Goal: Task Accomplishment & Management: Manage account settings

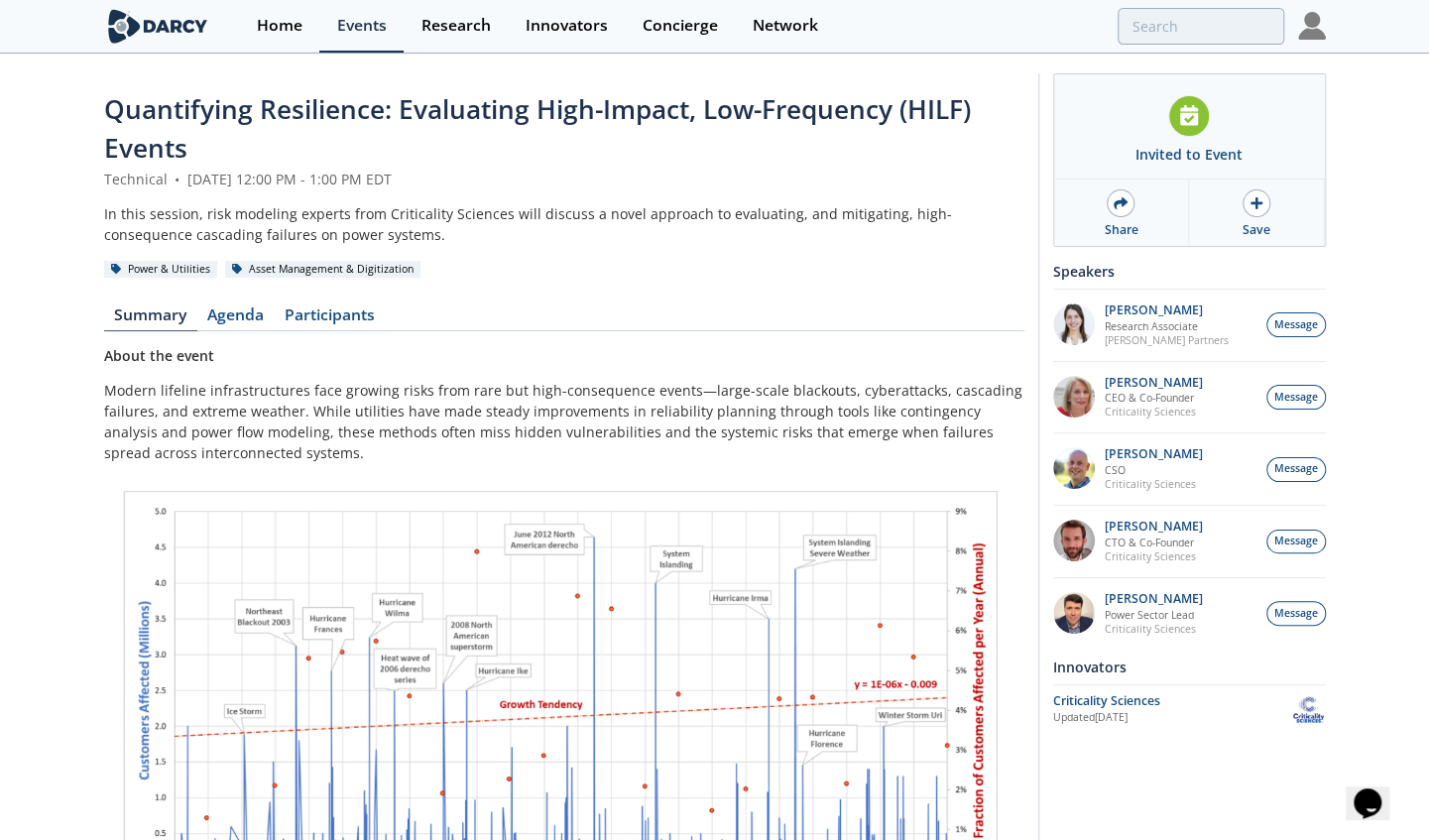
click at [1301, 20] on img at bounding box center [1312, 26] width 28 height 28
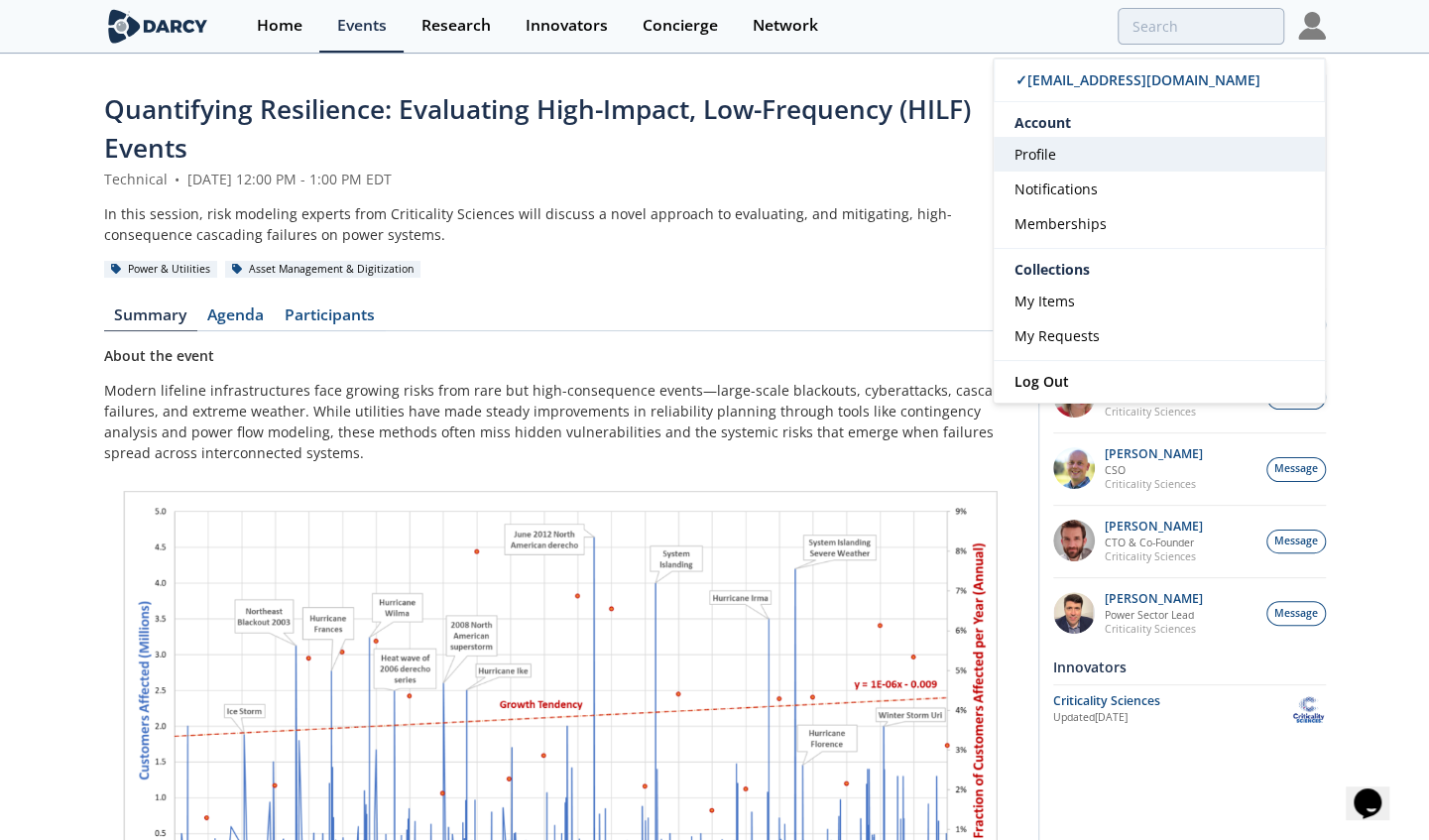
click at [1049, 149] on span "Profile" at bounding box center [1035, 154] width 42 height 19
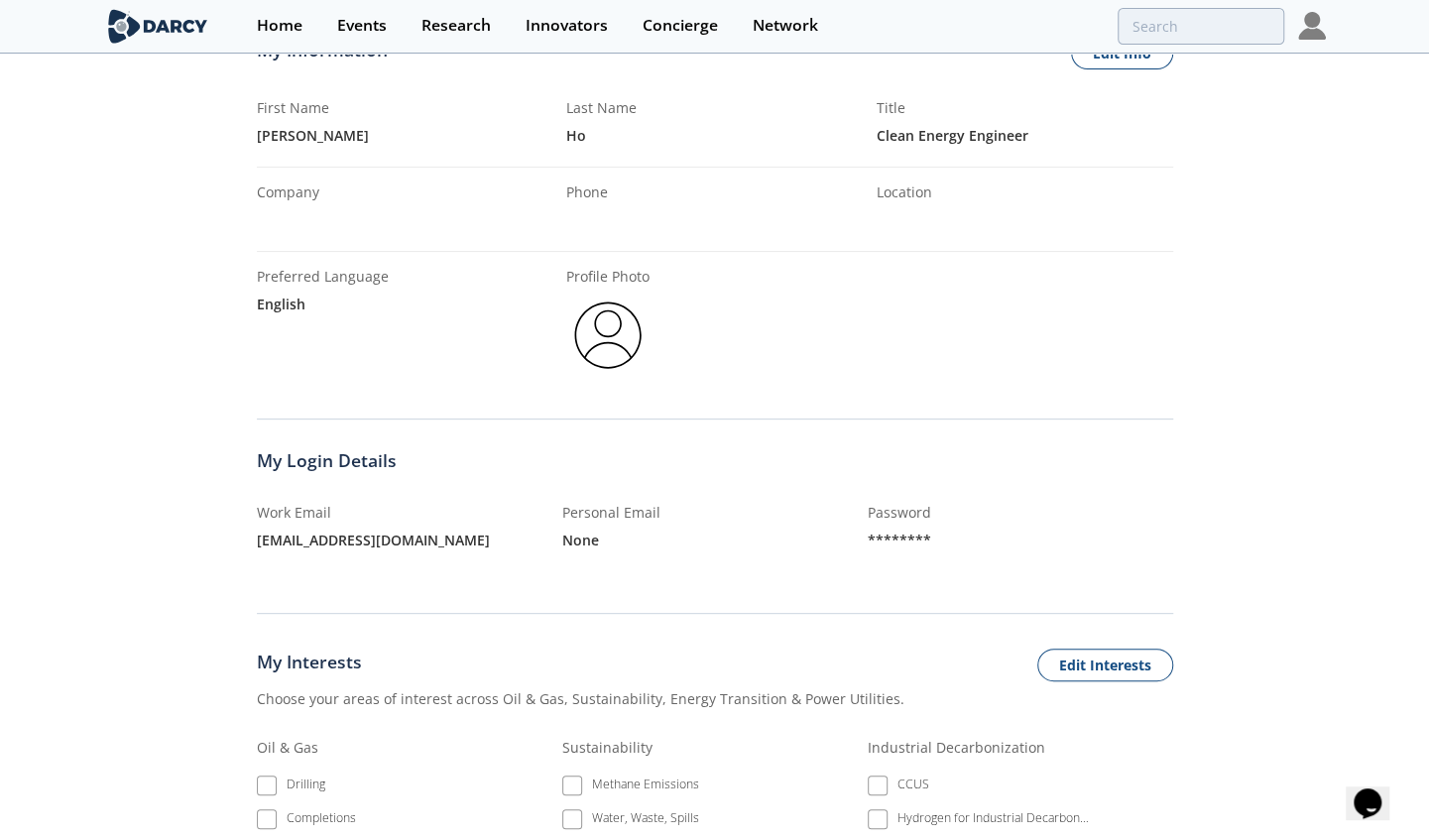
scroll to position [397, 0]
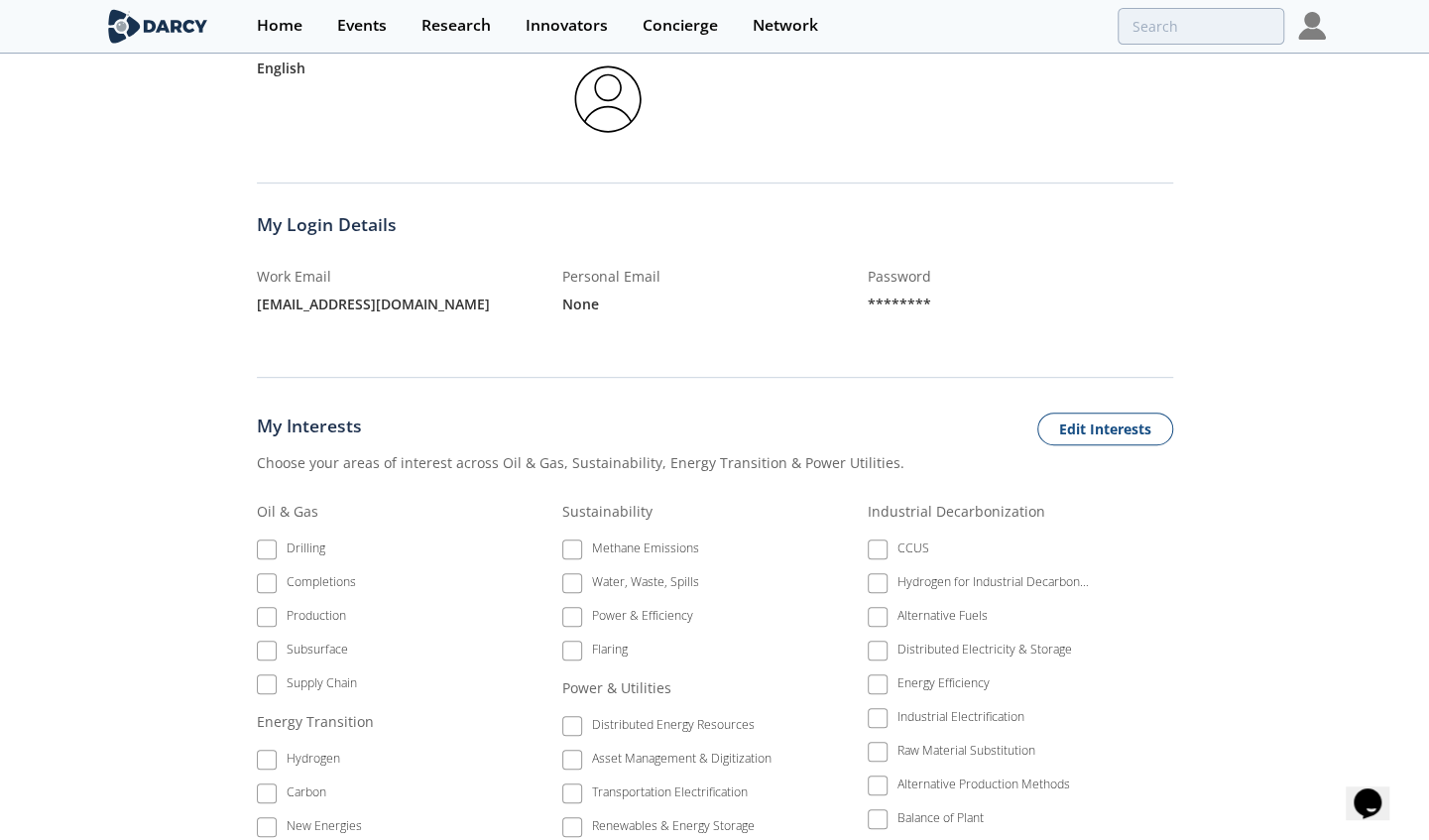
click at [869, 291] on div "********" at bounding box center [1020, 303] width 305 height 35
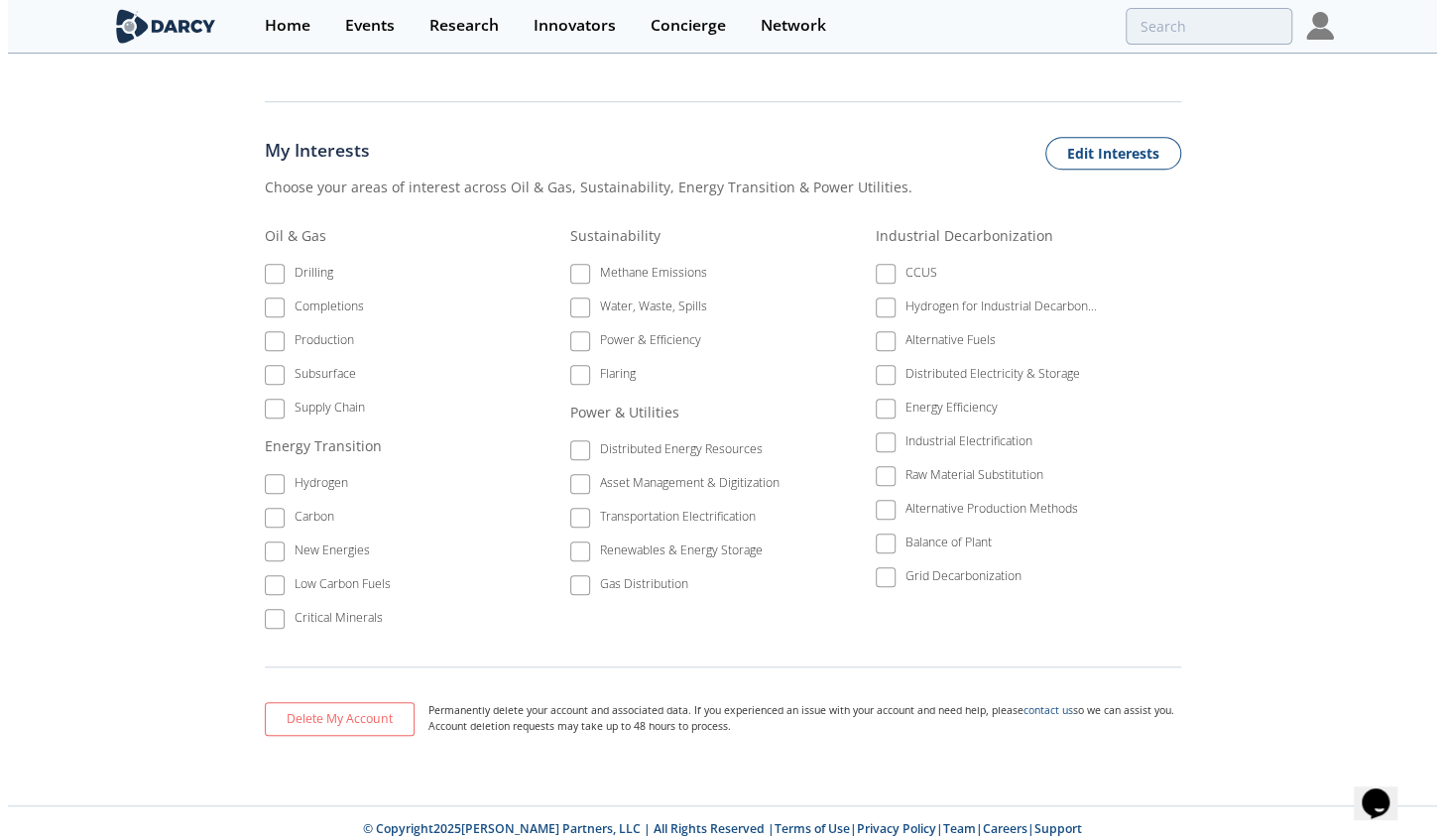
scroll to position [0, 0]
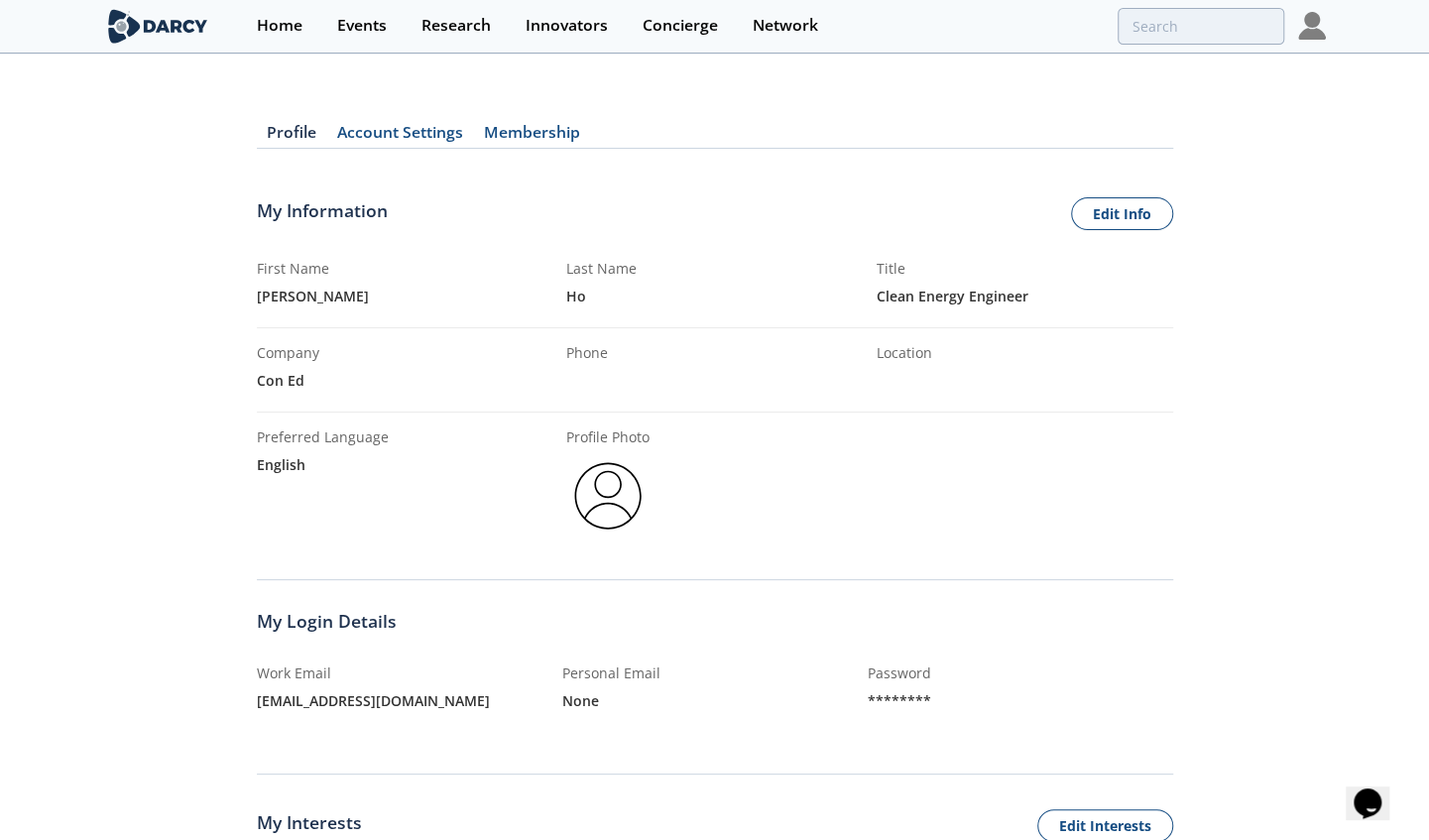
click at [434, 137] on link "Account Settings" at bounding box center [401, 137] width 147 height 24
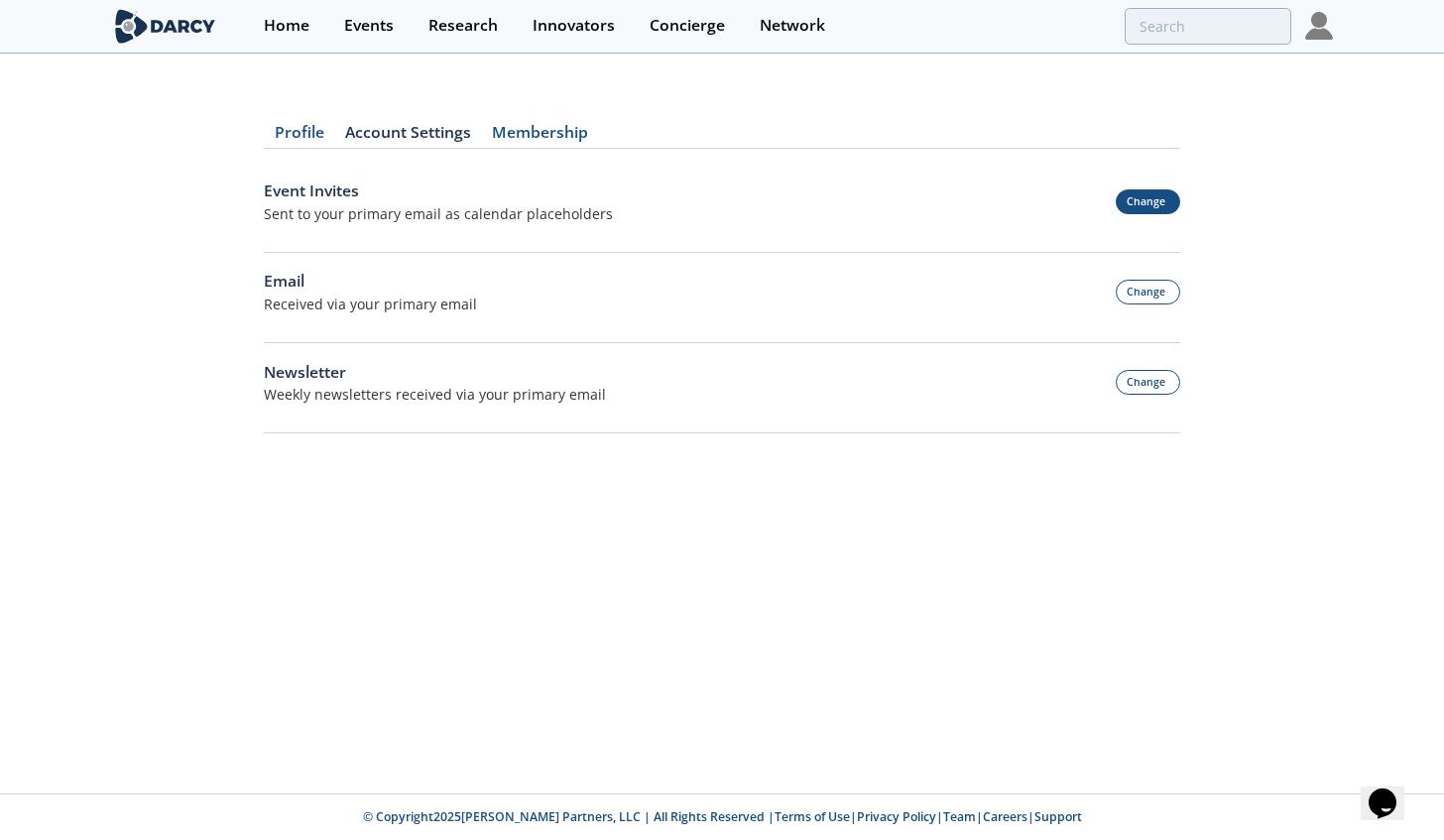
click at [1121, 196] on button "Change" at bounding box center [1149, 201] width 66 height 25
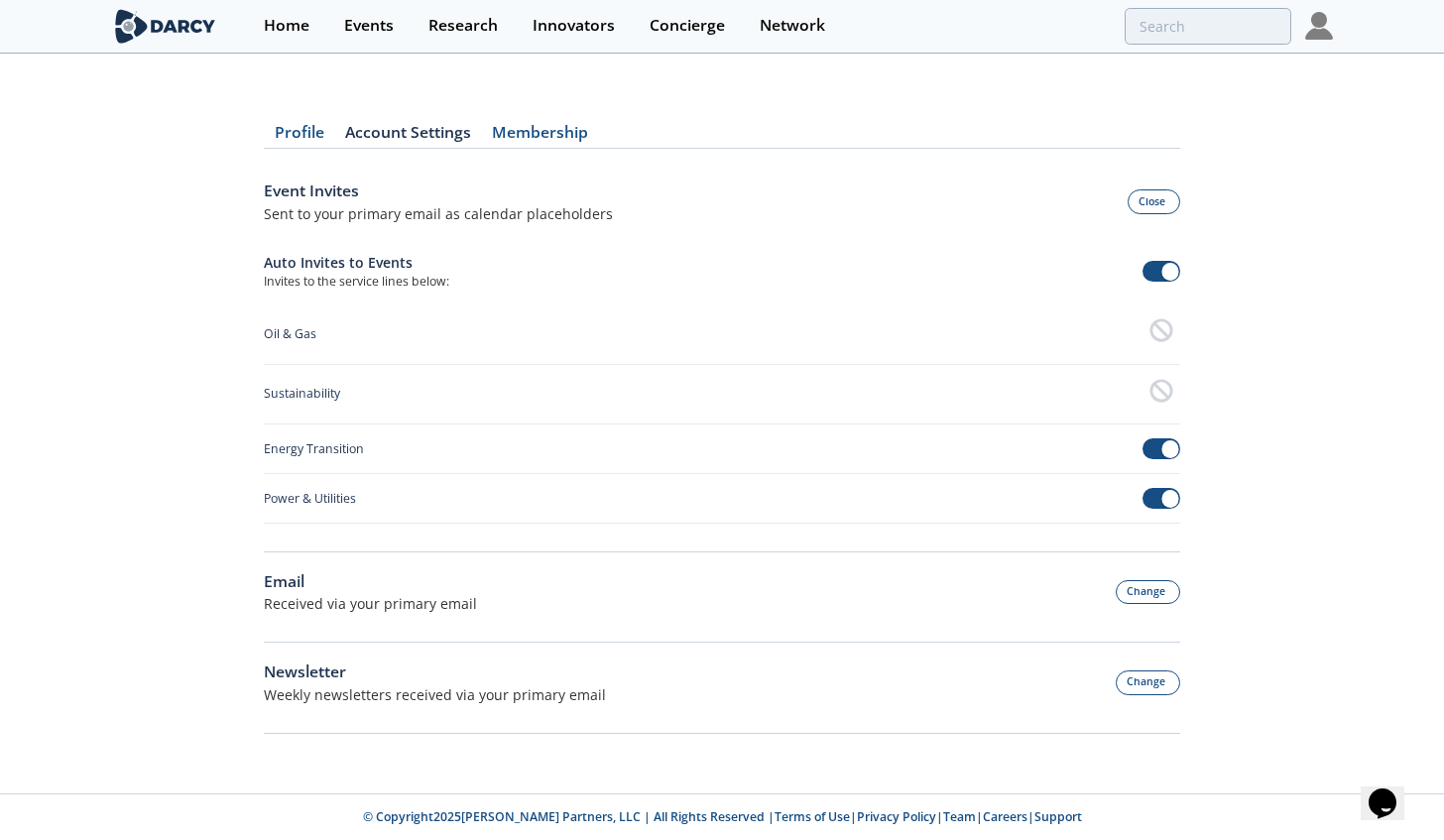
click at [1149, 592] on button "Change" at bounding box center [1149, 591] width 66 height 25
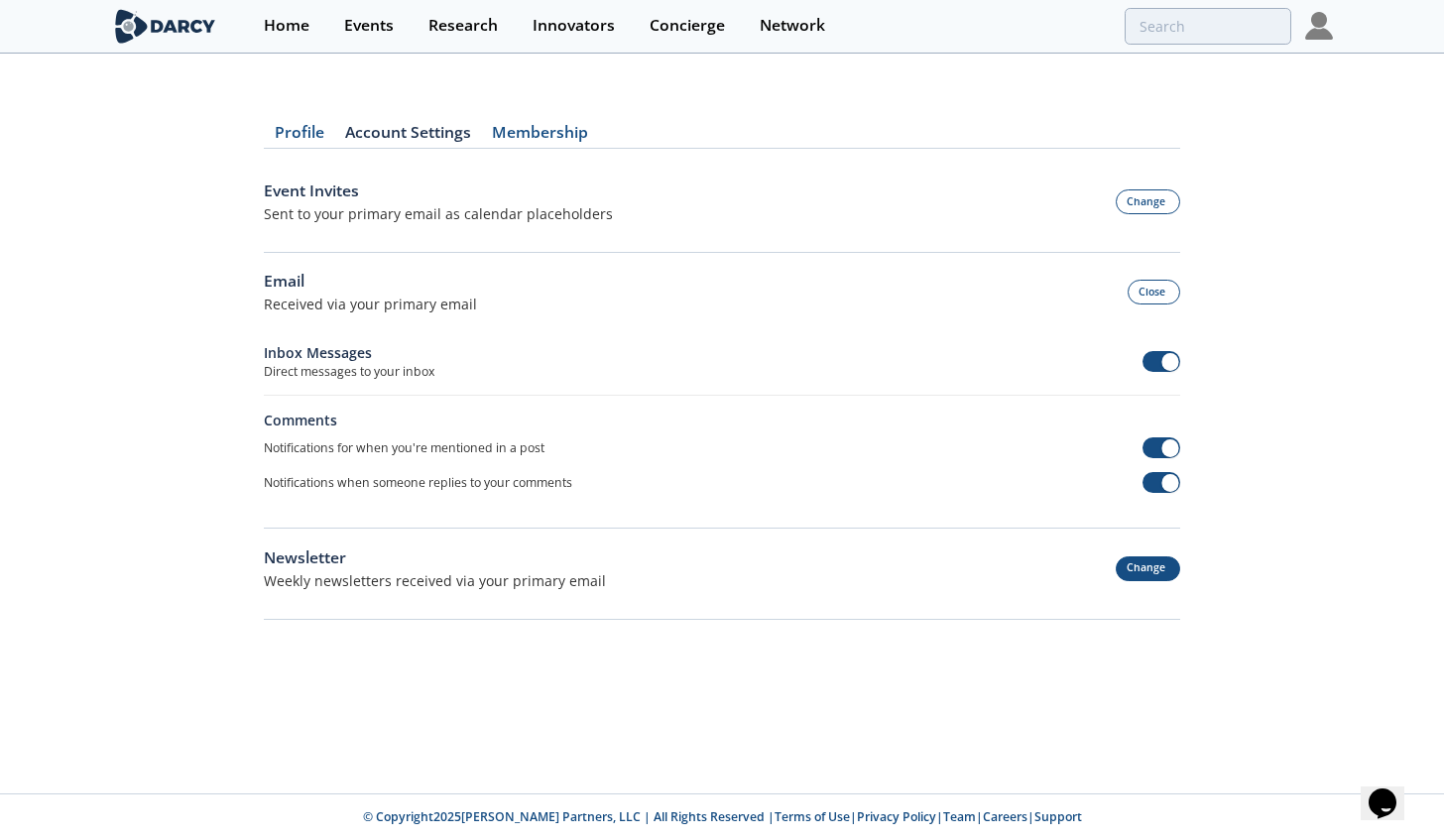
click at [1135, 565] on button "Change" at bounding box center [1149, 568] width 66 height 25
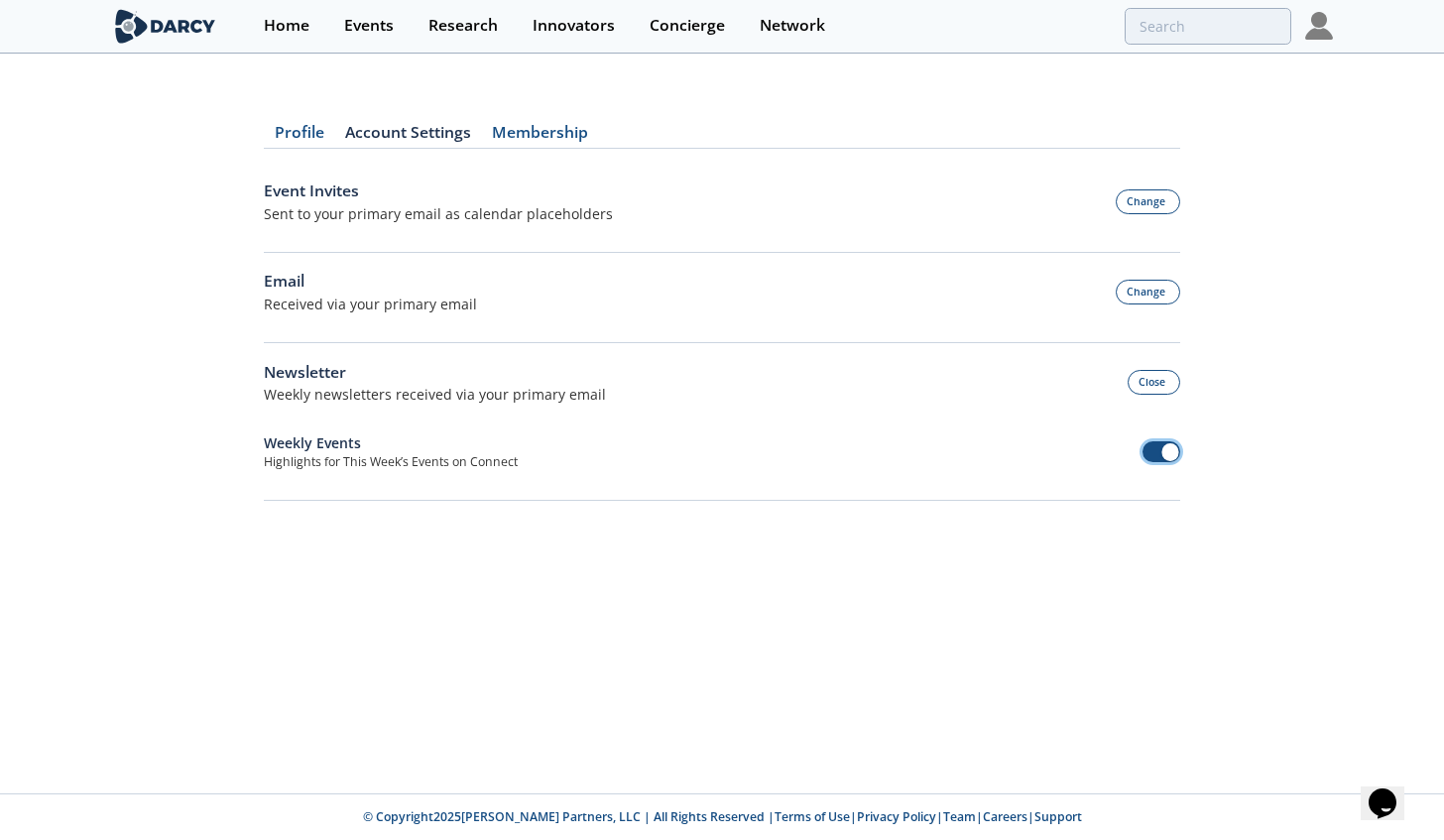
drag, startPoint x: 1161, startPoint y: 454, endPoint x: 1160, endPoint y: 444, distance: 10.0
click at [1161, 452] on span at bounding box center [1162, 451] width 39 height 21
click at [1151, 311] on div "Email Received via your primary email Change" at bounding box center [721, 291] width 916 height 45
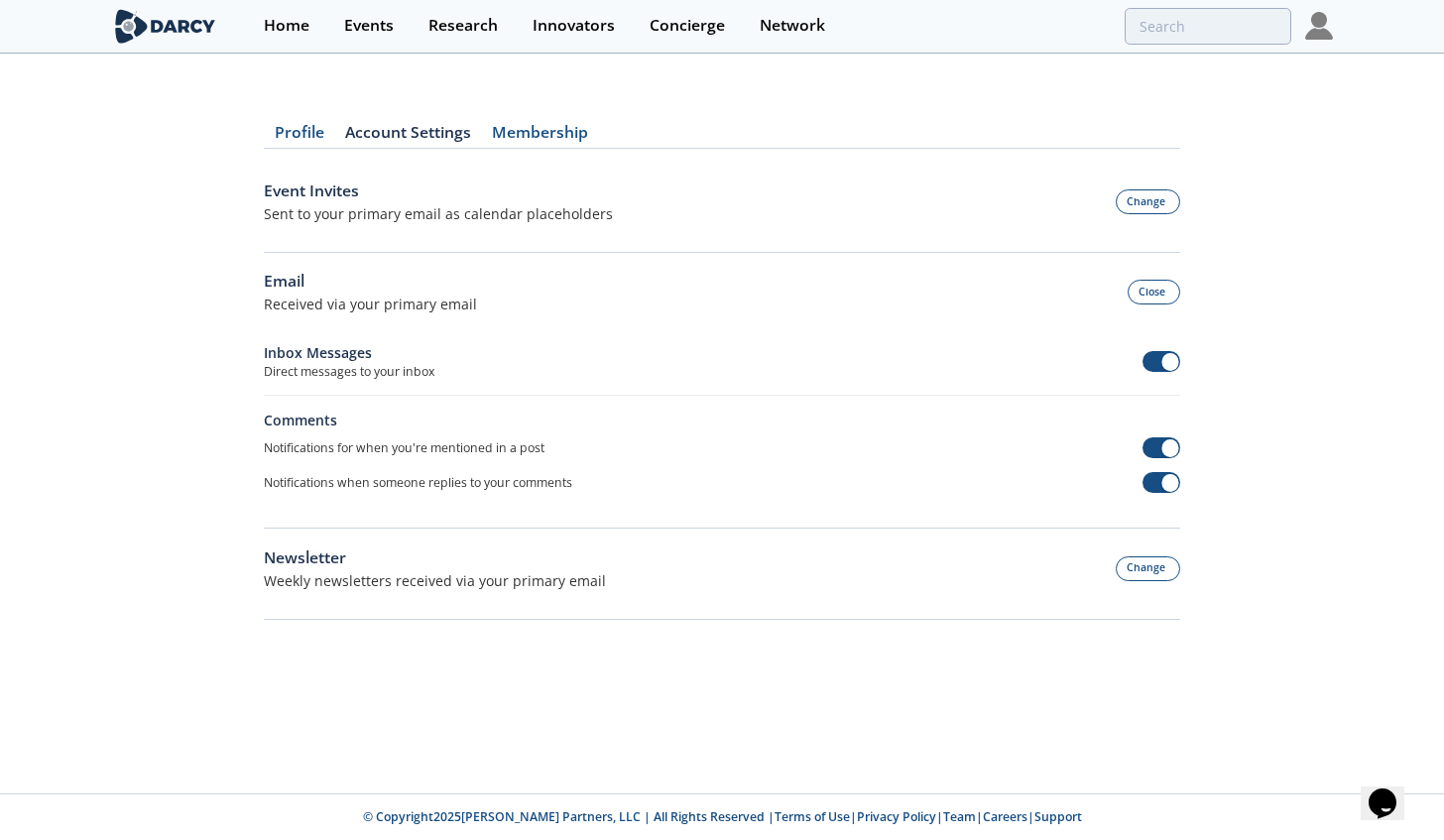
click at [1152, 470] on div "Notifications when someone replies to your comments" at bounding box center [721, 482] width 916 height 35
drag, startPoint x: 1163, startPoint y: 476, endPoint x: 1162, endPoint y: 451, distance: 25.0
click at [1163, 473] on span at bounding box center [1162, 482] width 39 height 21
click at [1159, 433] on div "Notifications for when you're mentioned in a post" at bounding box center [721, 447] width 916 height 35
click at [1159, 443] on span at bounding box center [1162, 447] width 39 height 21
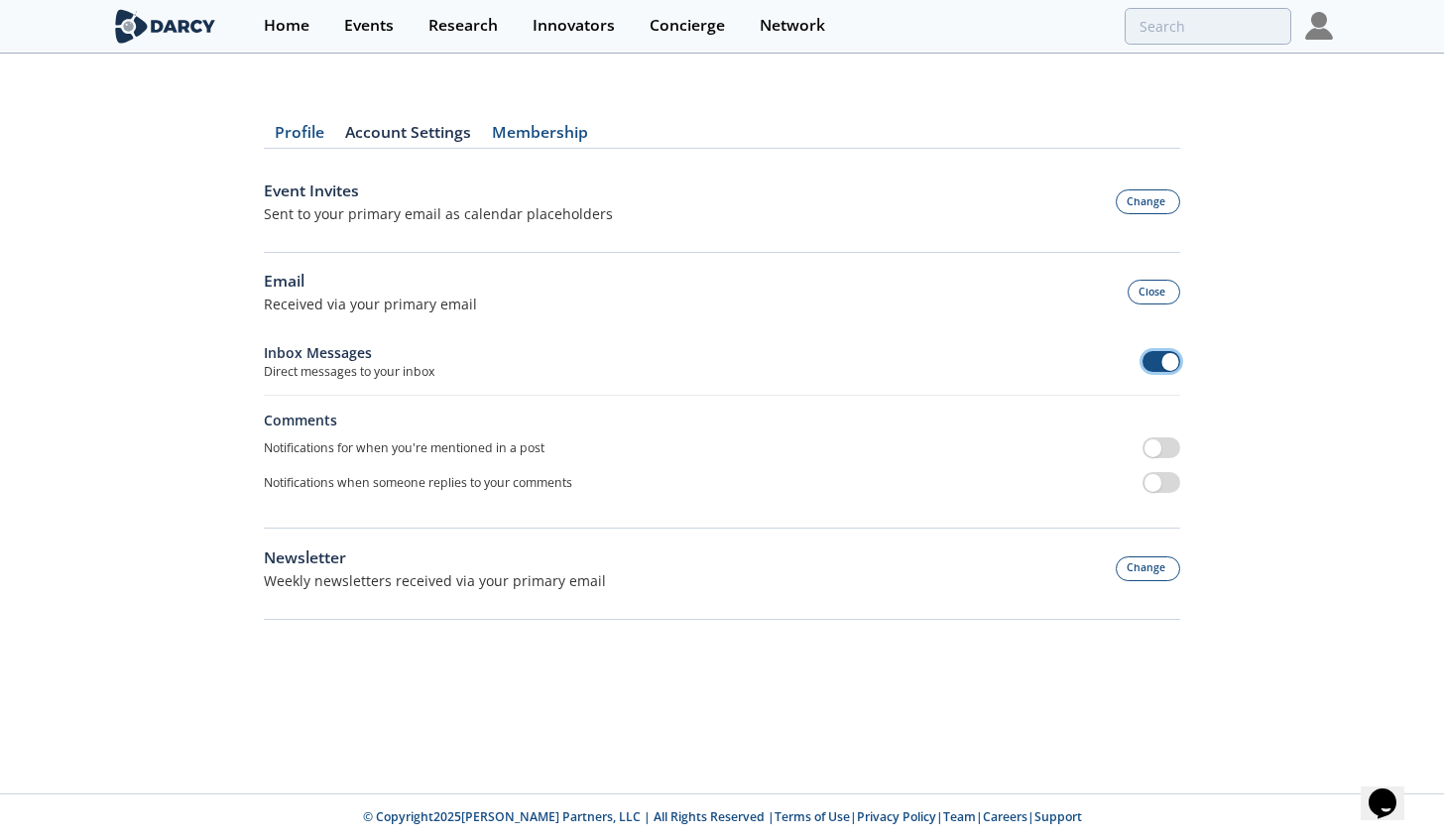
click at [1163, 363] on span at bounding box center [1171, 362] width 18 height 18
click at [1123, 204] on button "Change" at bounding box center [1149, 201] width 66 height 25
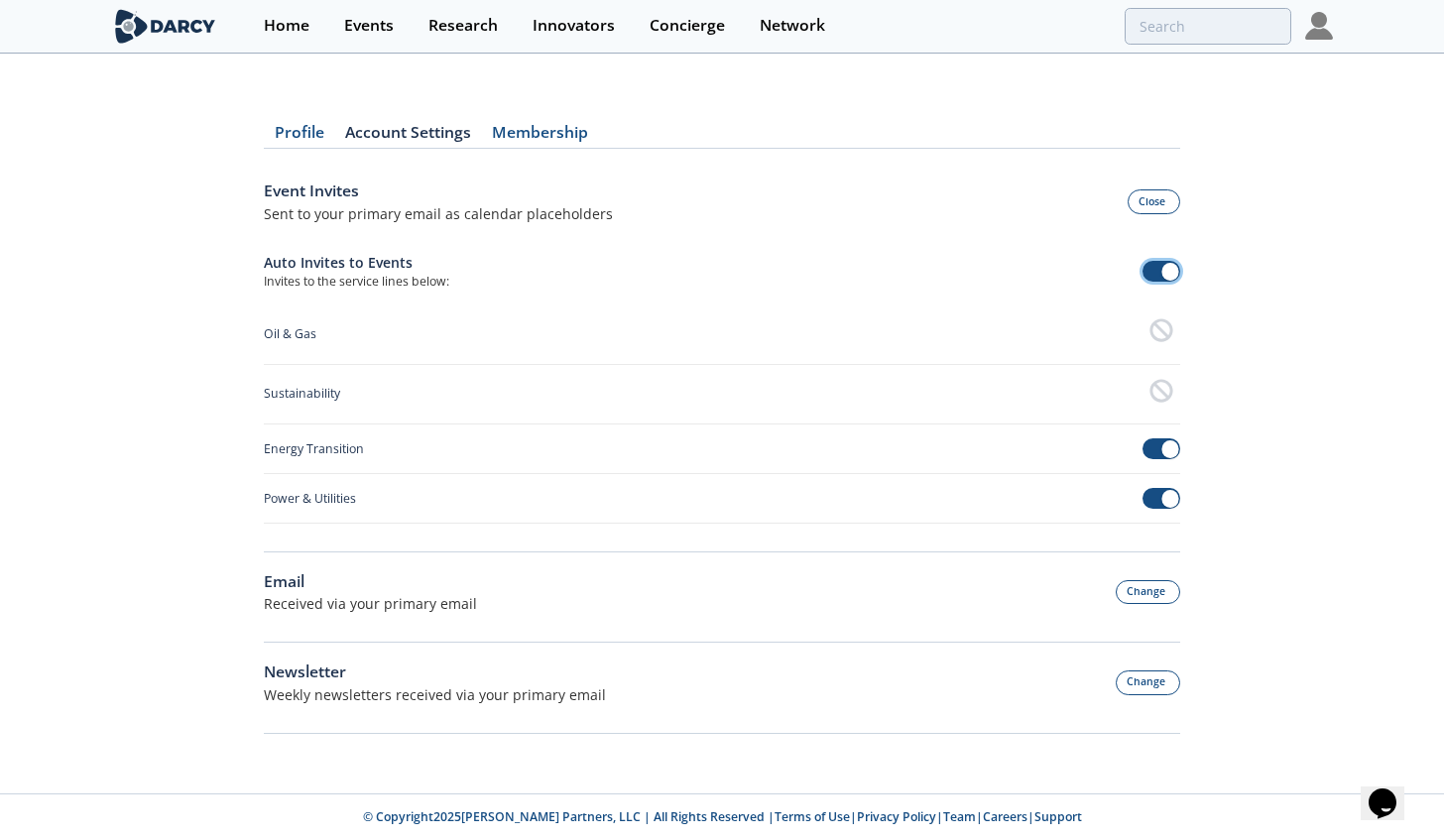
drag, startPoint x: 1155, startPoint y: 264, endPoint x: 1155, endPoint y: 294, distance: 30.0
click at [1154, 264] on span at bounding box center [1162, 270] width 39 height 21
click at [1176, 595] on button "Change" at bounding box center [1149, 591] width 66 height 25
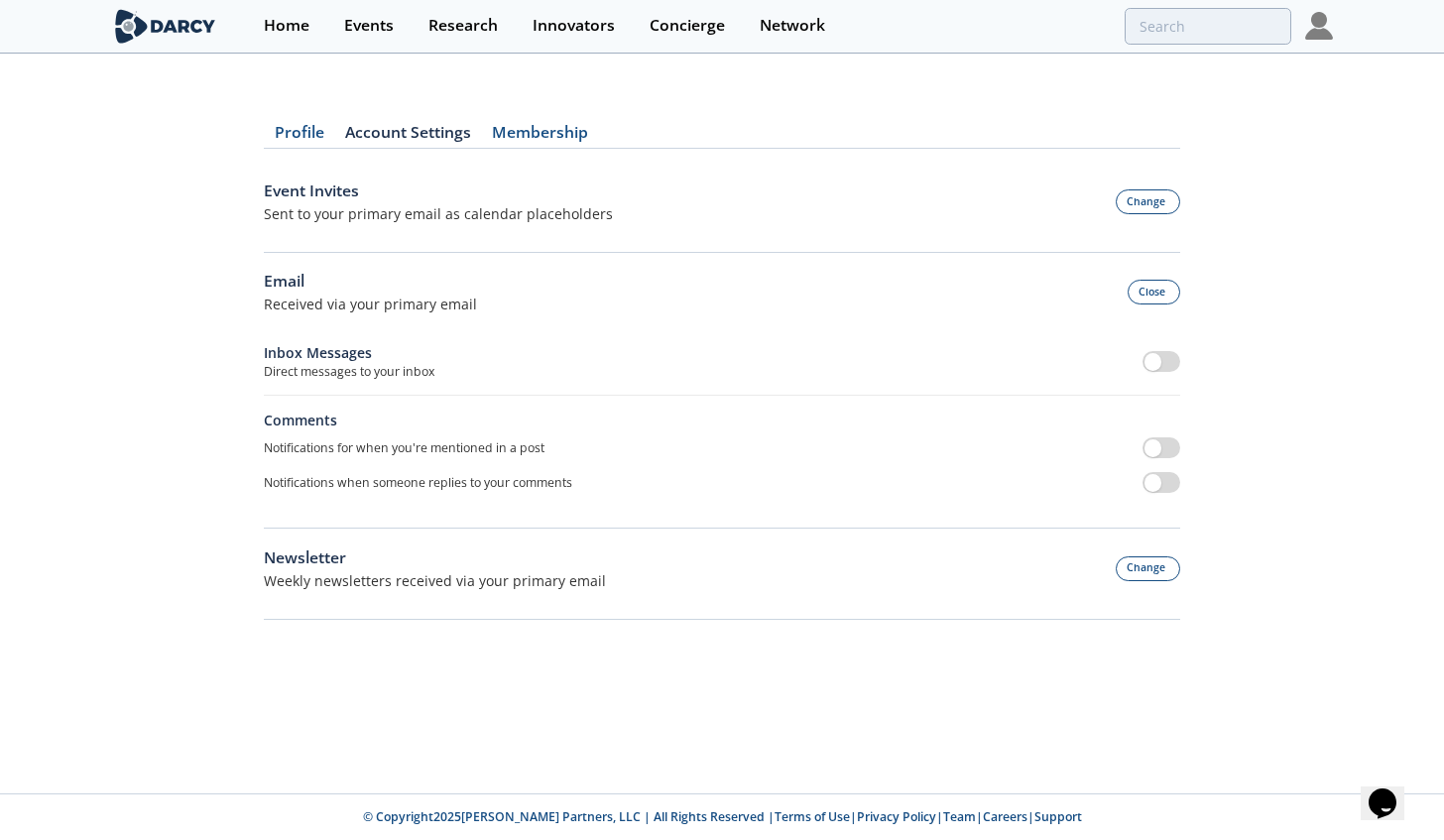
drag, startPoint x: 553, startPoint y: 155, endPoint x: 549, endPoint y: 143, distance: 12.6
click at [549, 144] on div "Profile Account Settings Membership Event Invites Sent to your primary email as…" at bounding box center [721, 360] width 916 height 553
click at [546, 135] on link "Membership" at bounding box center [540, 137] width 117 height 24
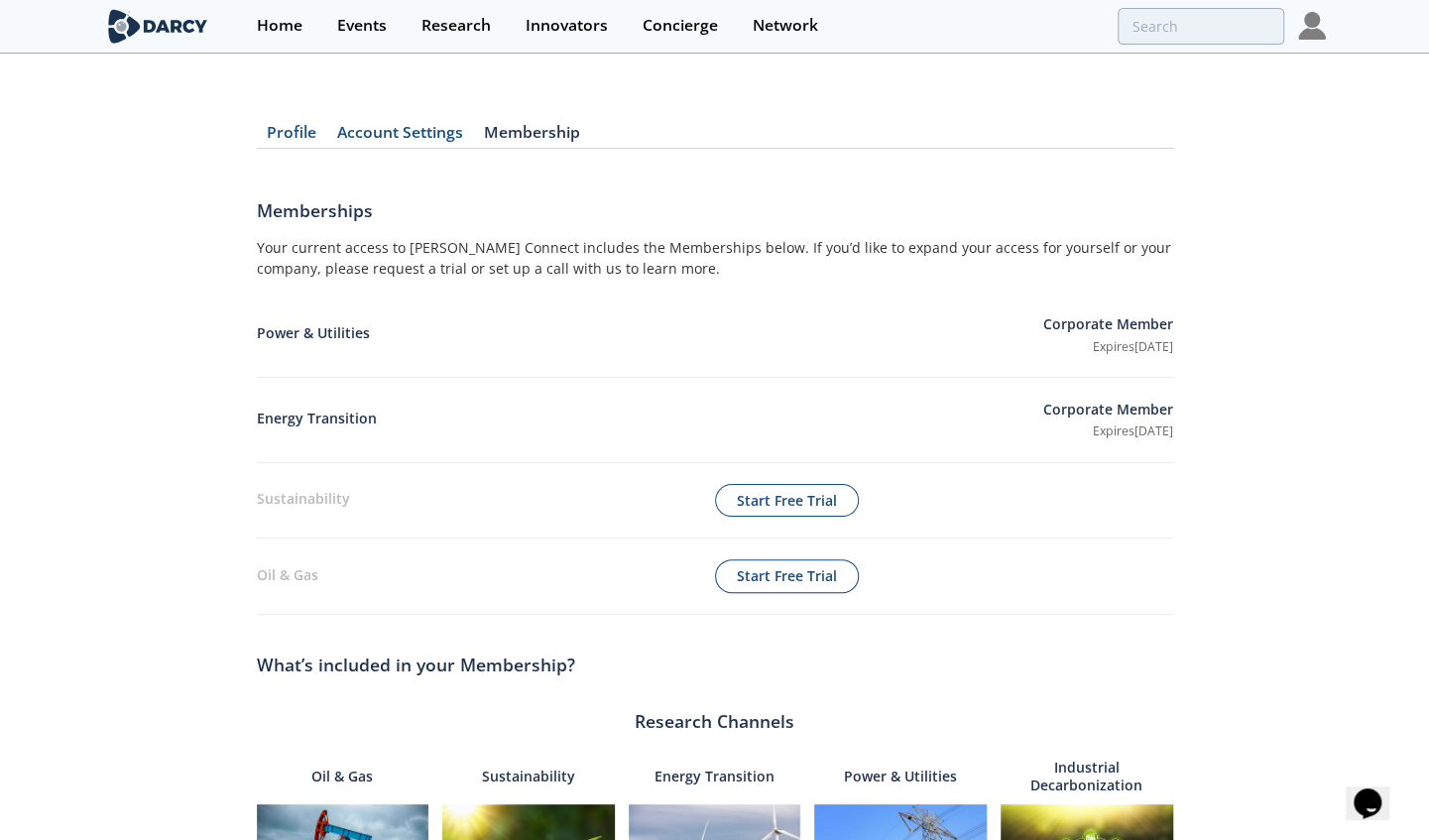
click at [282, 141] on link "Profile" at bounding box center [291, 137] width 71 height 24
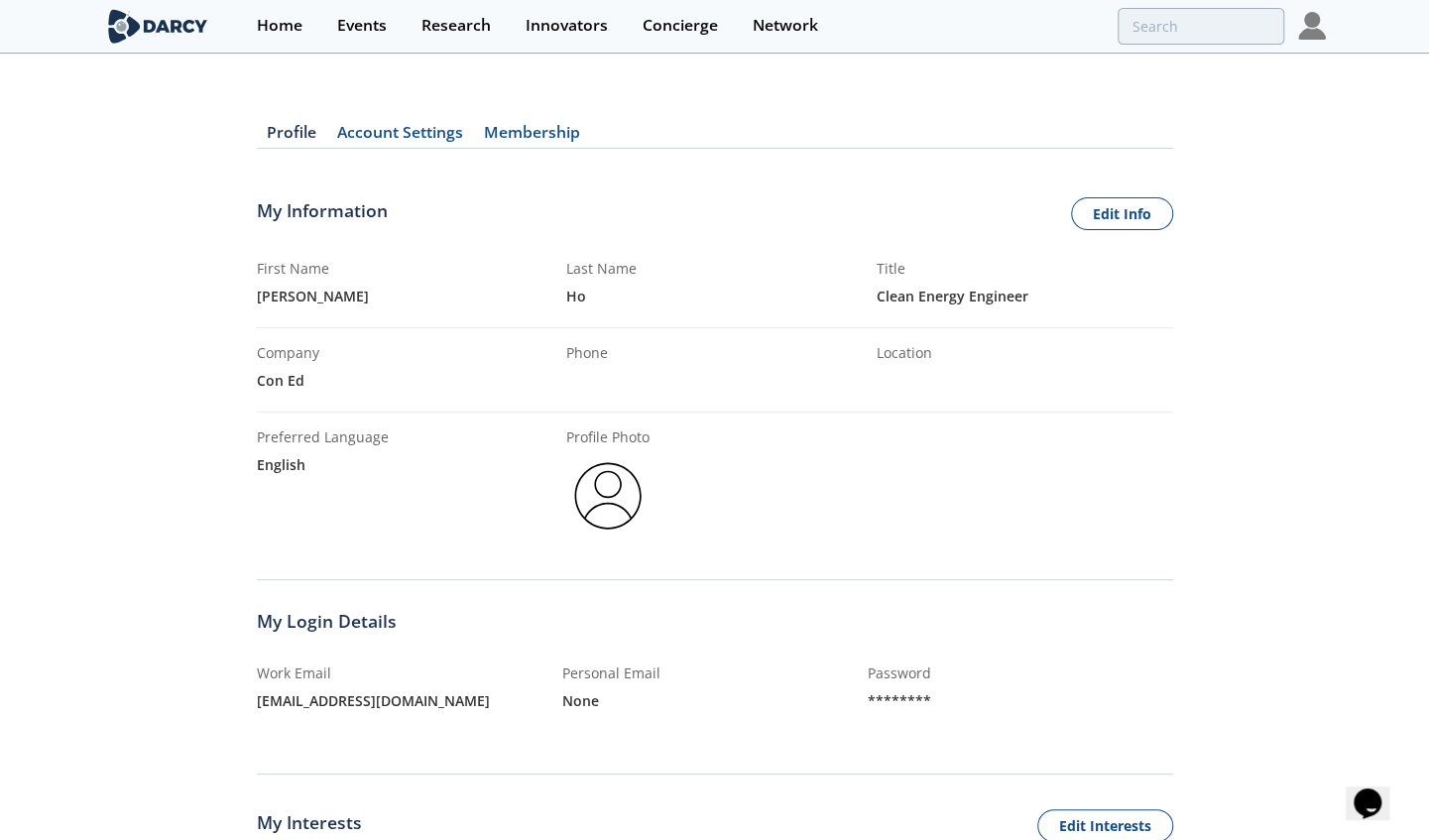
click at [1311, 36] on img at bounding box center [1312, 26] width 28 height 28
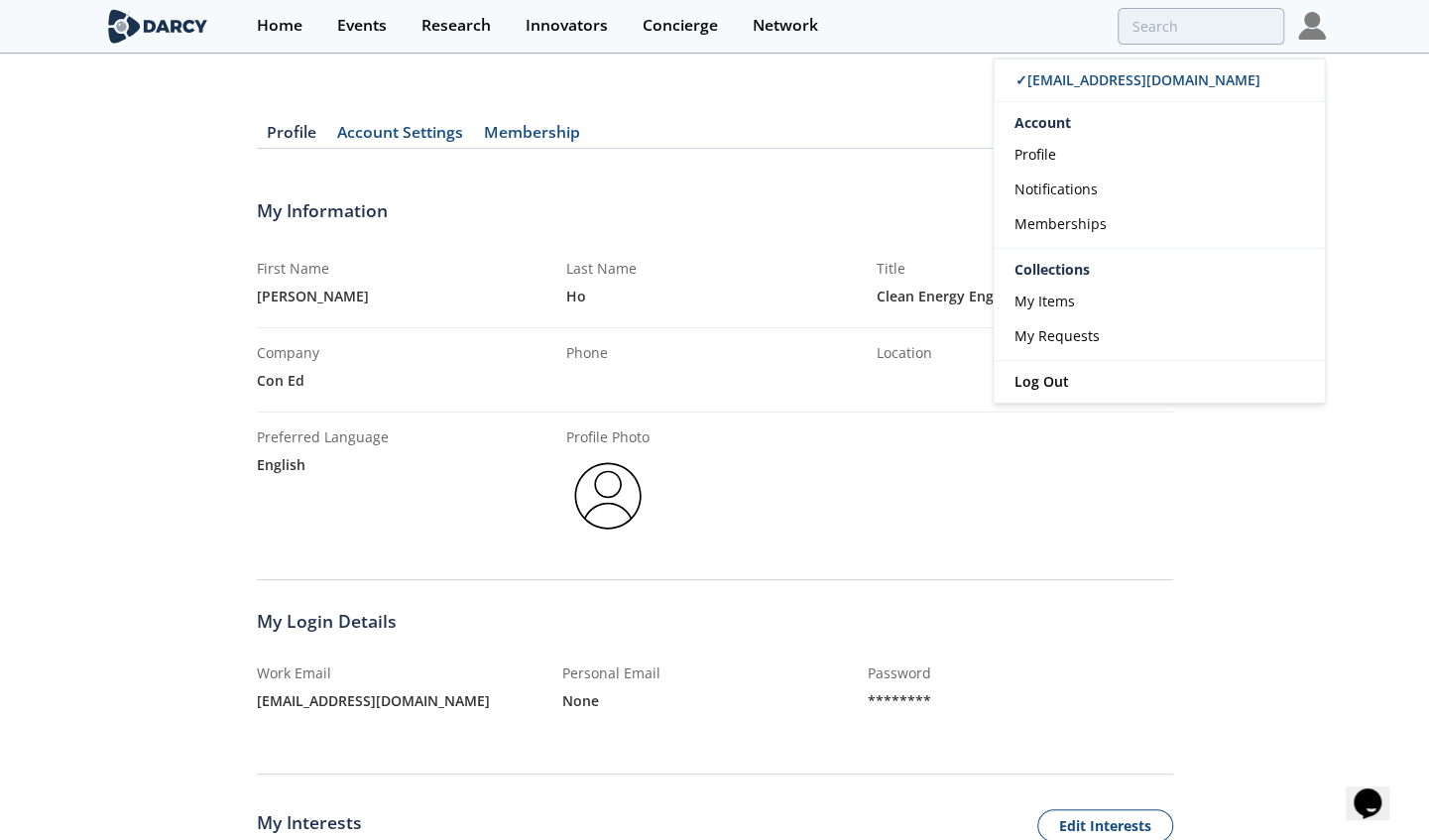
click at [393, 147] on div "Profile Account Settings Membership My Information Edit Info First Name [PERSON…" at bounding box center [714, 766] width 916 height 1366
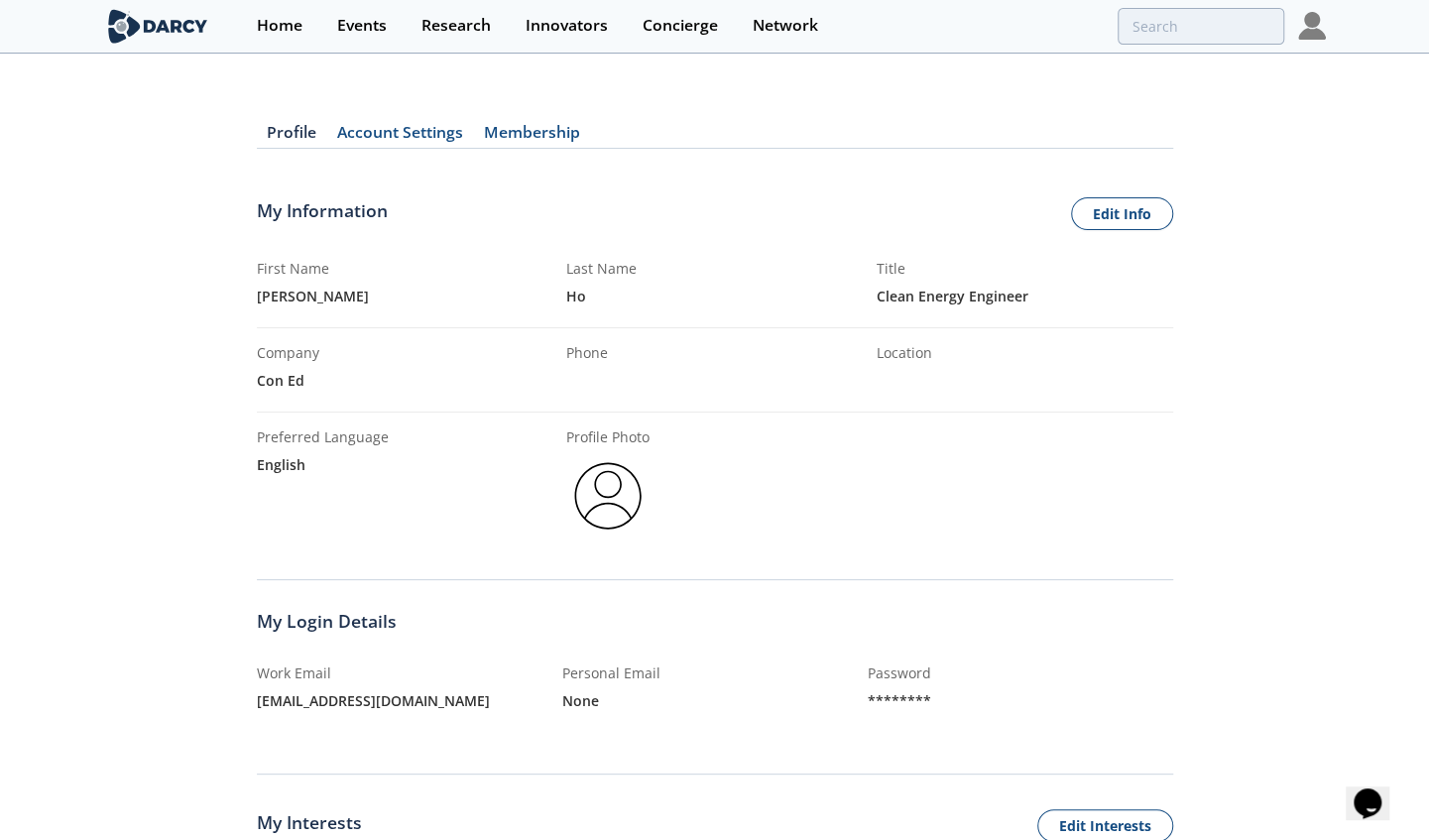
click at [1308, 32] on img at bounding box center [1312, 26] width 28 height 28
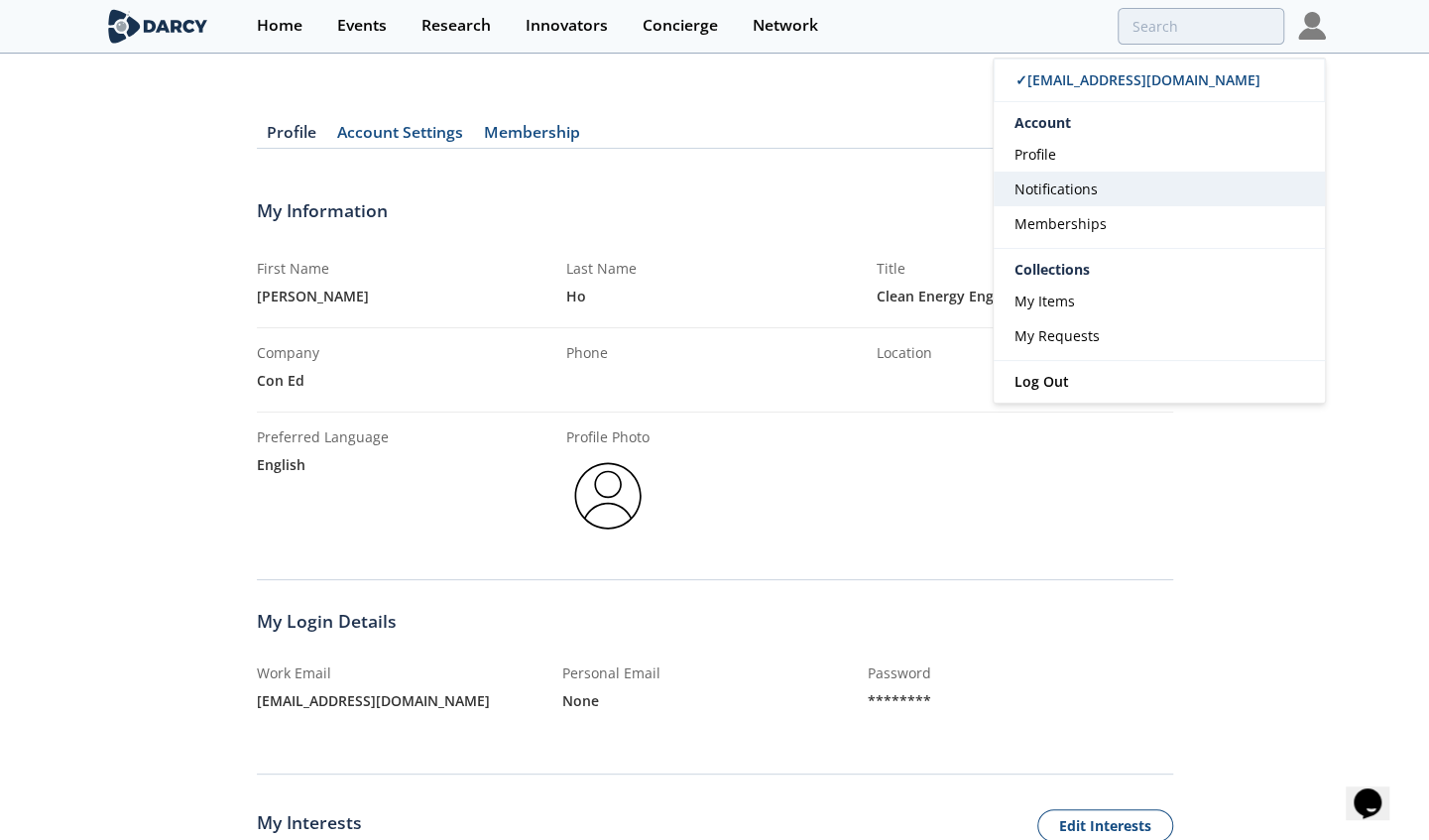
click at [1123, 198] on link "Notifications" at bounding box center [1159, 189] width 331 height 35
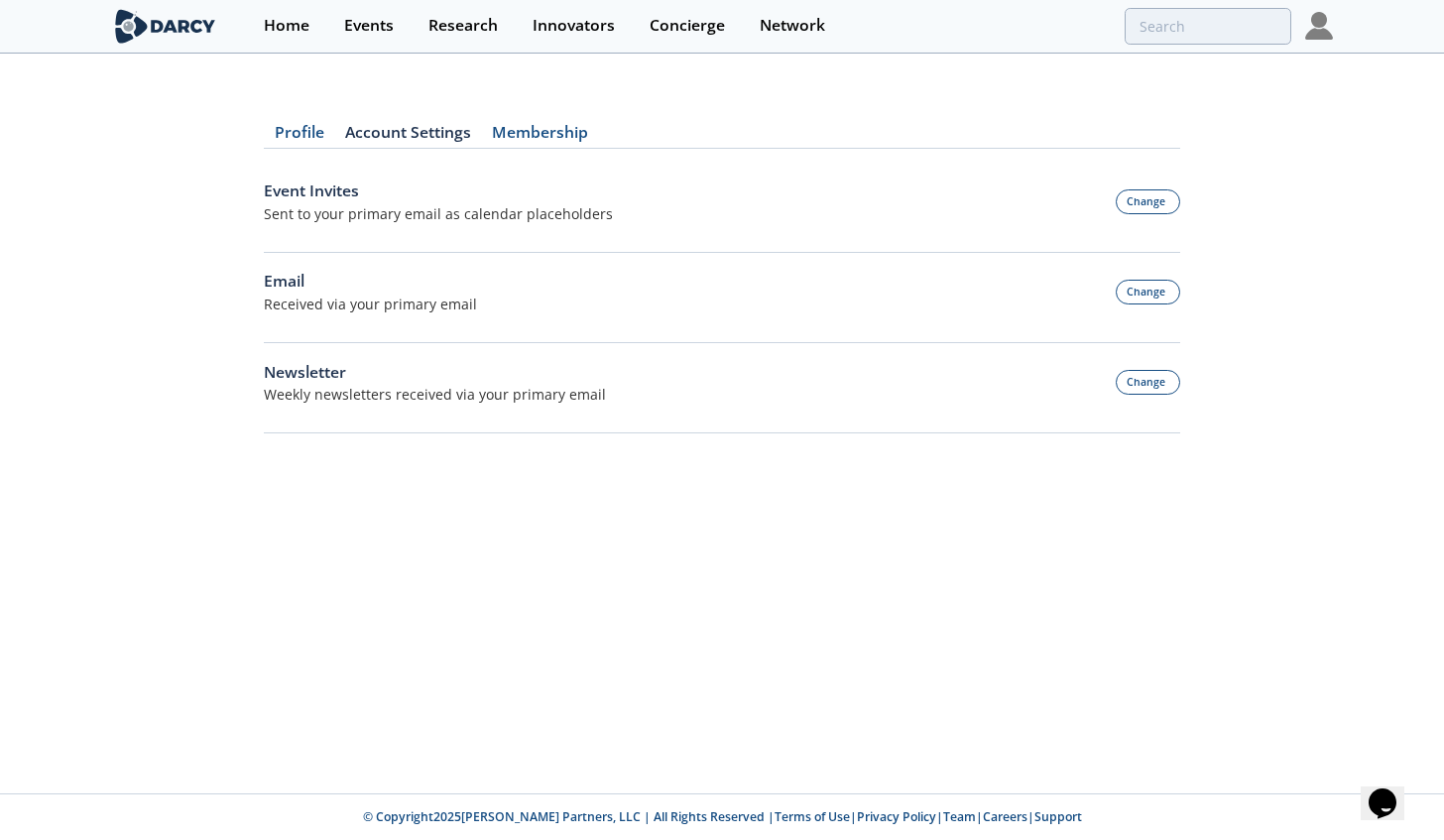
click at [538, 124] on div "Profile Account Settings Membership Event Invites Sent to your primary email as…" at bounding box center [721, 267] width 916 height 368
click at [389, 147] on div "Profile Account Settings Membership Event Invites Sent to your primary email as…" at bounding box center [721, 267] width 916 height 368
click at [392, 141] on link "Account Settings" at bounding box center [408, 137] width 147 height 24
click at [478, 127] on link "Account Settings" at bounding box center [408, 137] width 147 height 24
click at [1333, 35] on section "Home Events Research Innovators Concierge Network ✓ [EMAIL_ADDRESS][DOMAIN_NAME…" at bounding box center [722, 27] width 1444 height 54
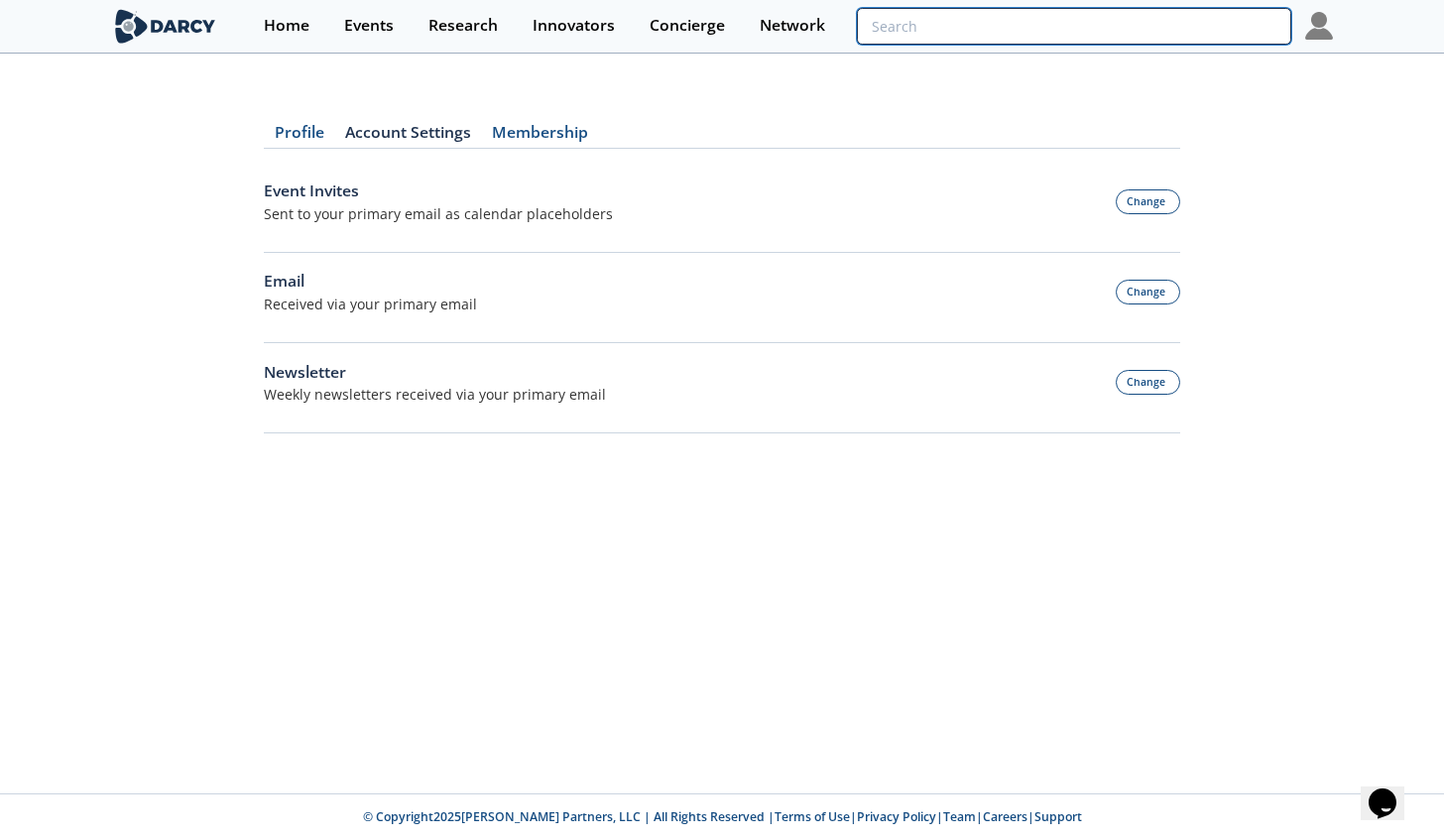
click at [1239, 22] on input "search" at bounding box center [1074, 26] width 435 height 37
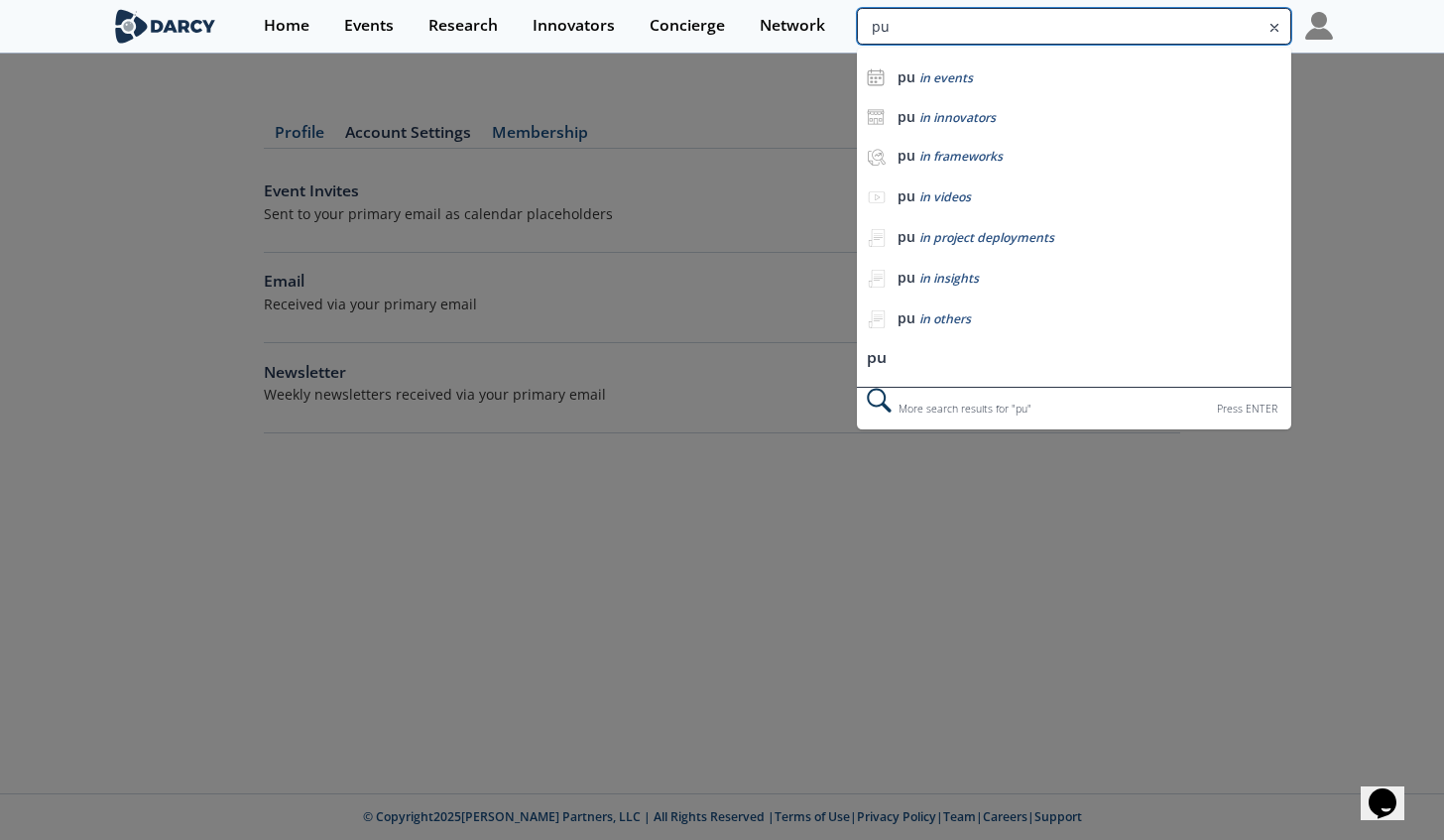
type input "p"
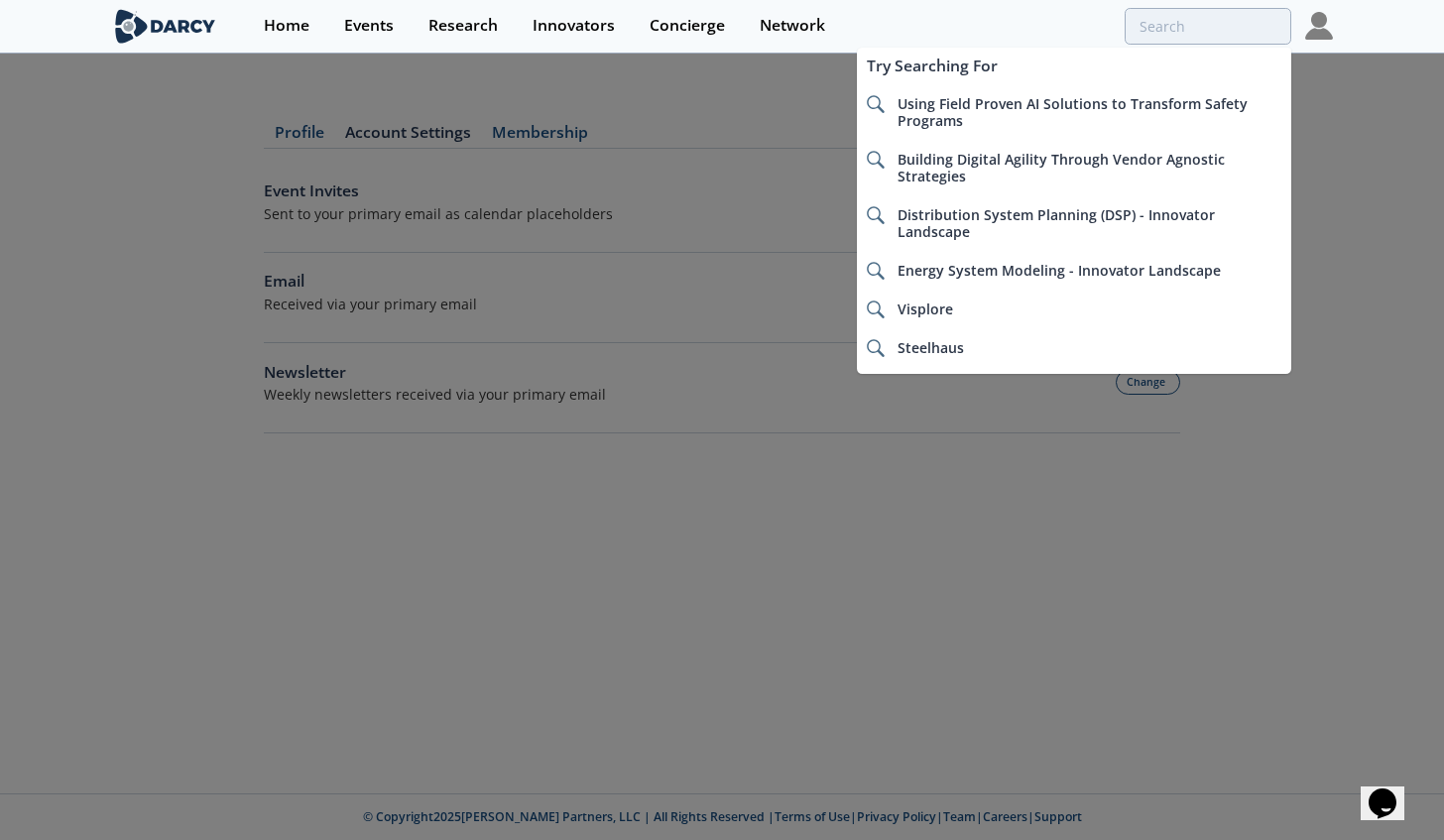
drag, startPoint x: 540, startPoint y: 161, endPoint x: 538, endPoint y: 145, distance: 16.1
click at [539, 159] on div at bounding box center [722, 420] width 1444 height 840
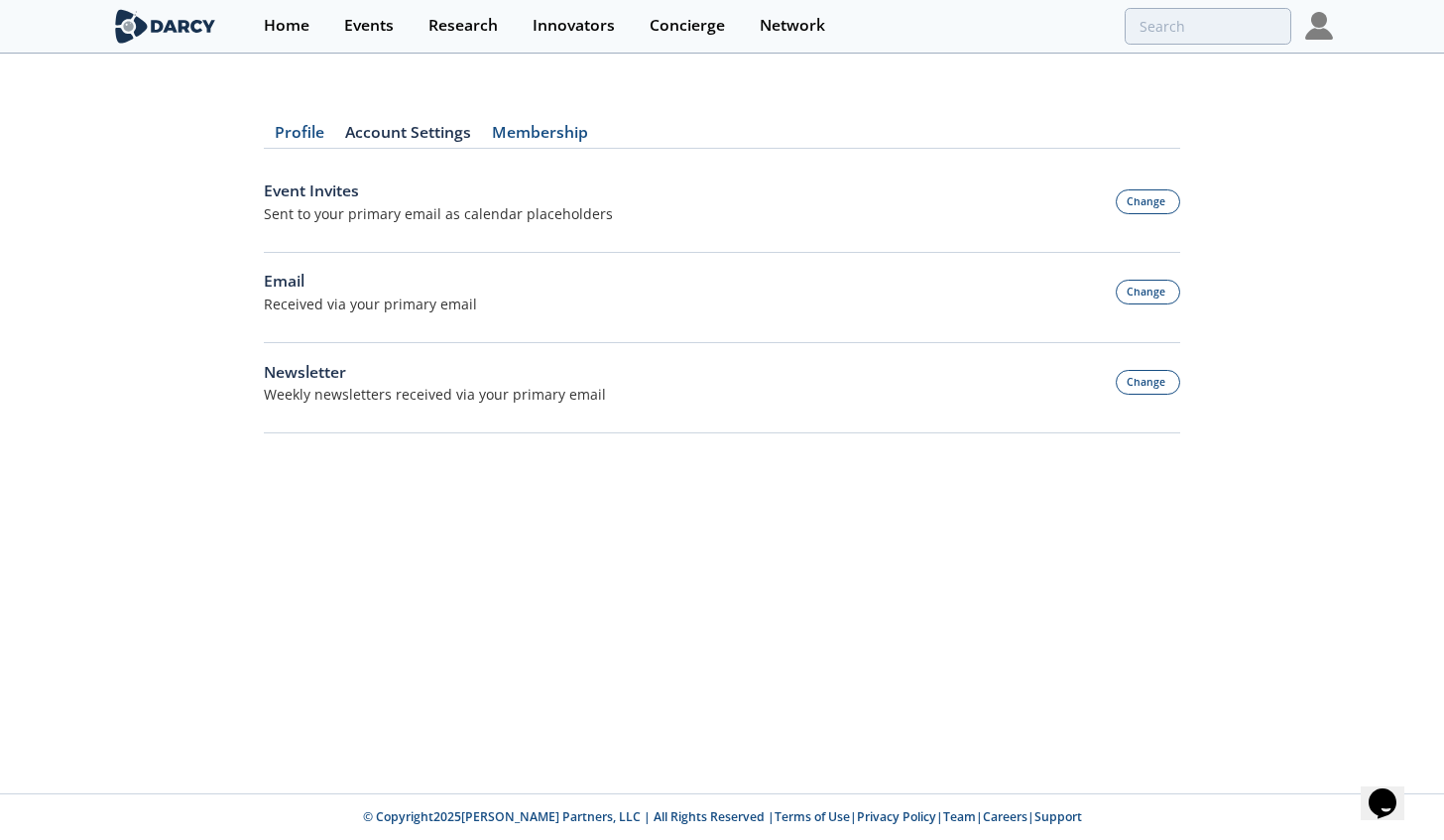
click at [533, 131] on div at bounding box center [722, 420] width 1444 height 840
click at [1310, 36] on img at bounding box center [1319, 26] width 28 height 28
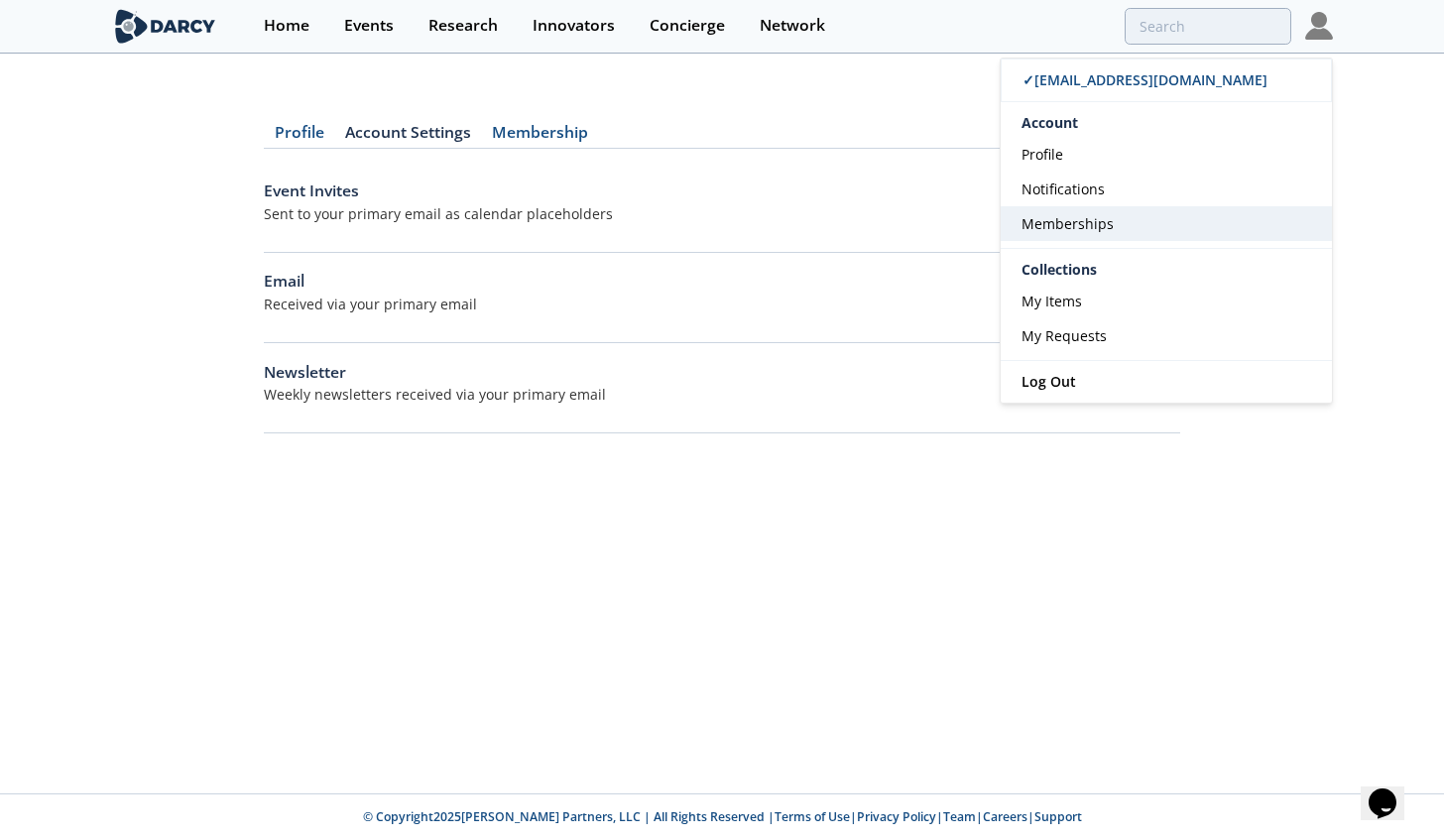
click at [1069, 212] on link "Memberships" at bounding box center [1166, 223] width 331 height 35
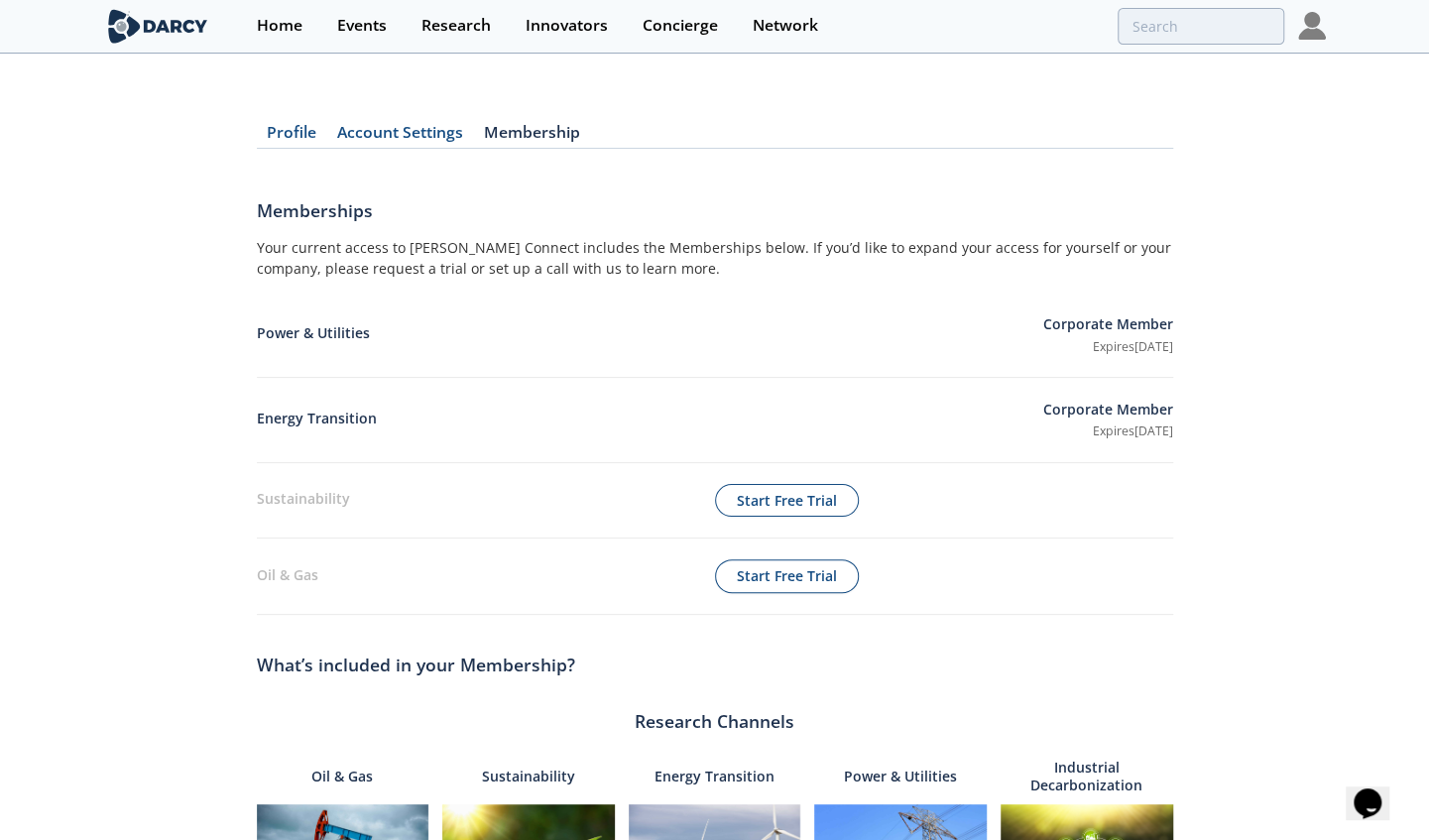
click at [1307, 38] on img at bounding box center [1312, 26] width 28 height 28
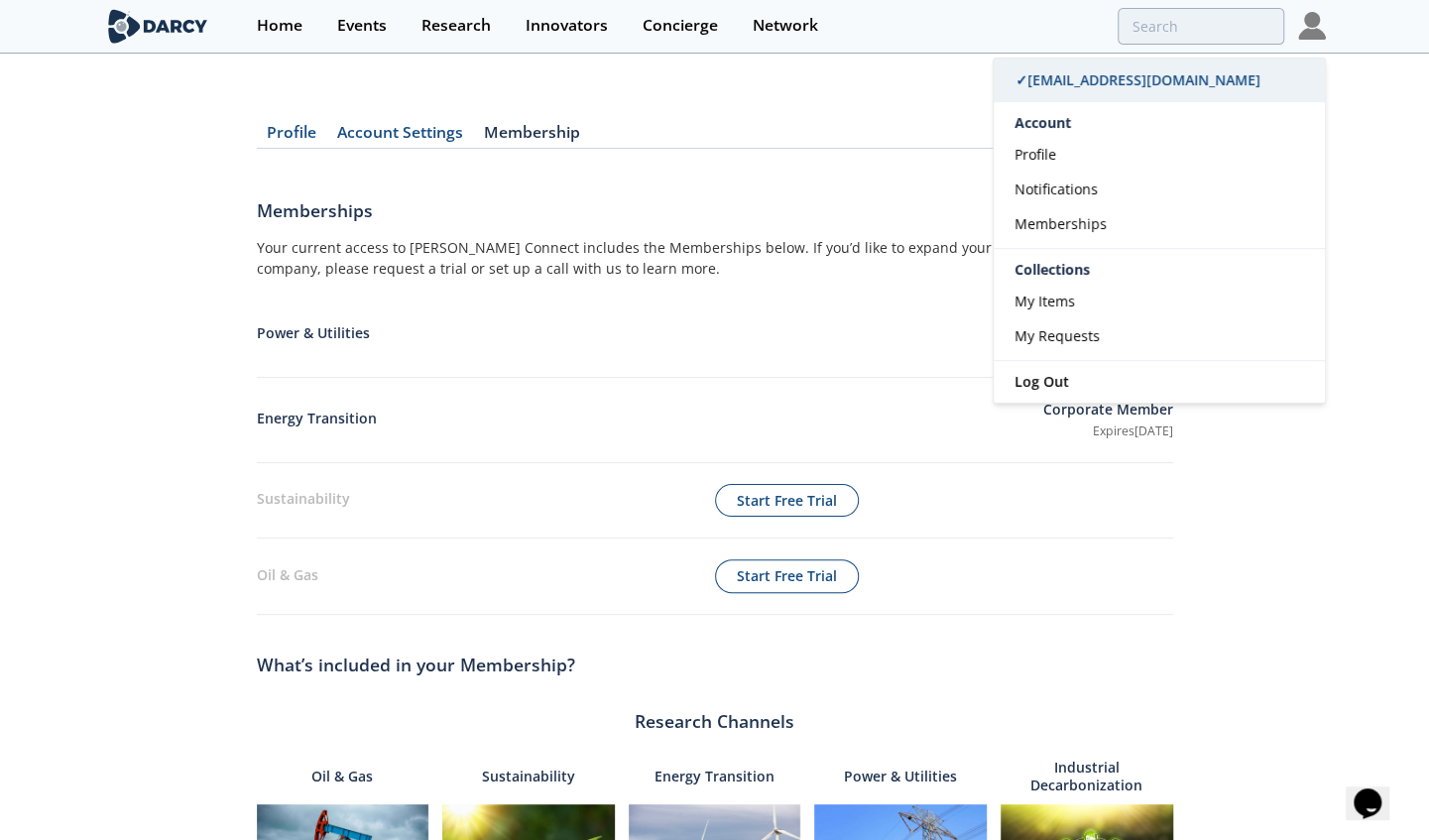
click at [1115, 87] on span "✓ [EMAIL_ADDRESS][DOMAIN_NAME]" at bounding box center [1138, 80] width 245 height 19
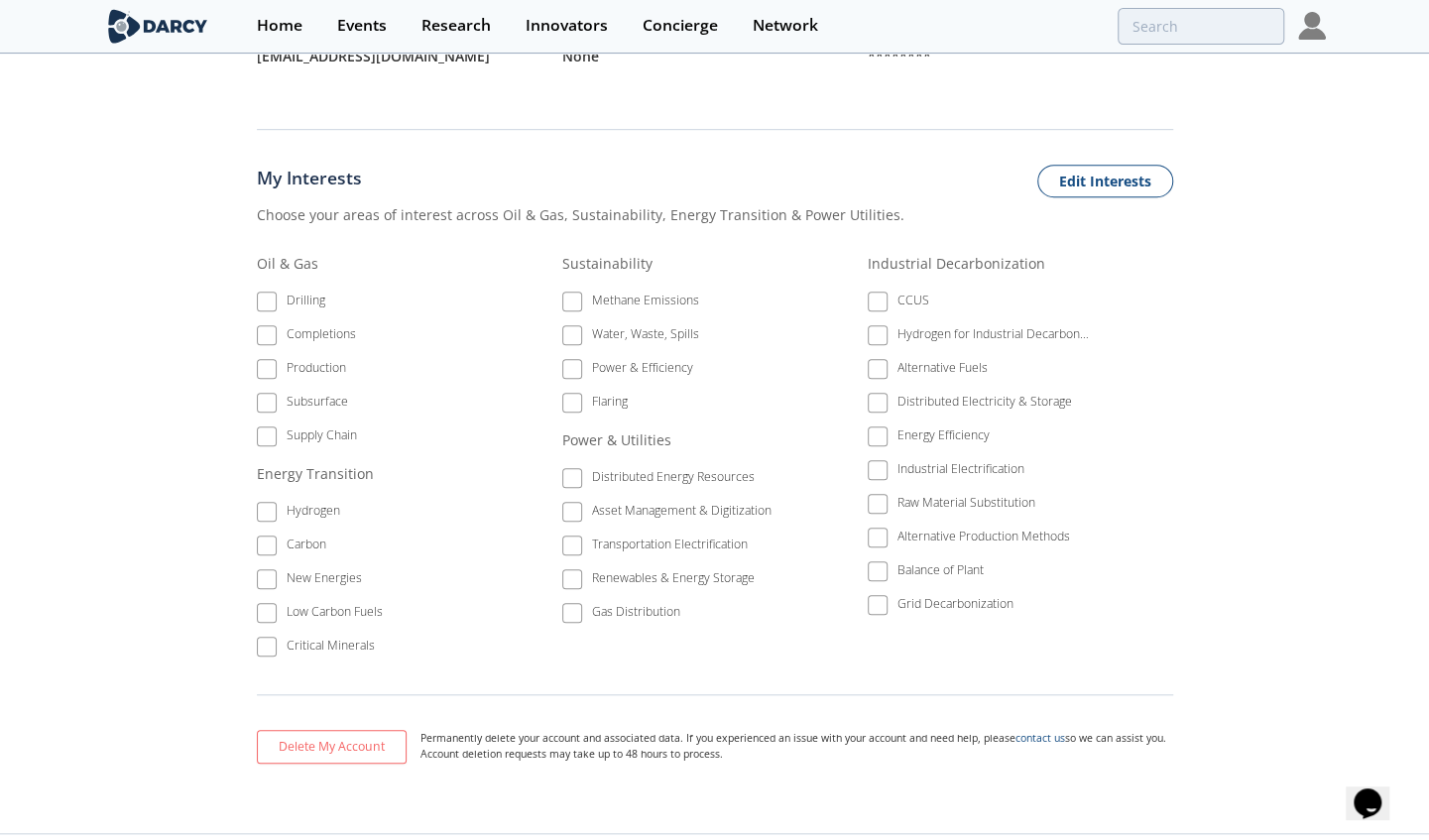
scroll to position [672, 0]
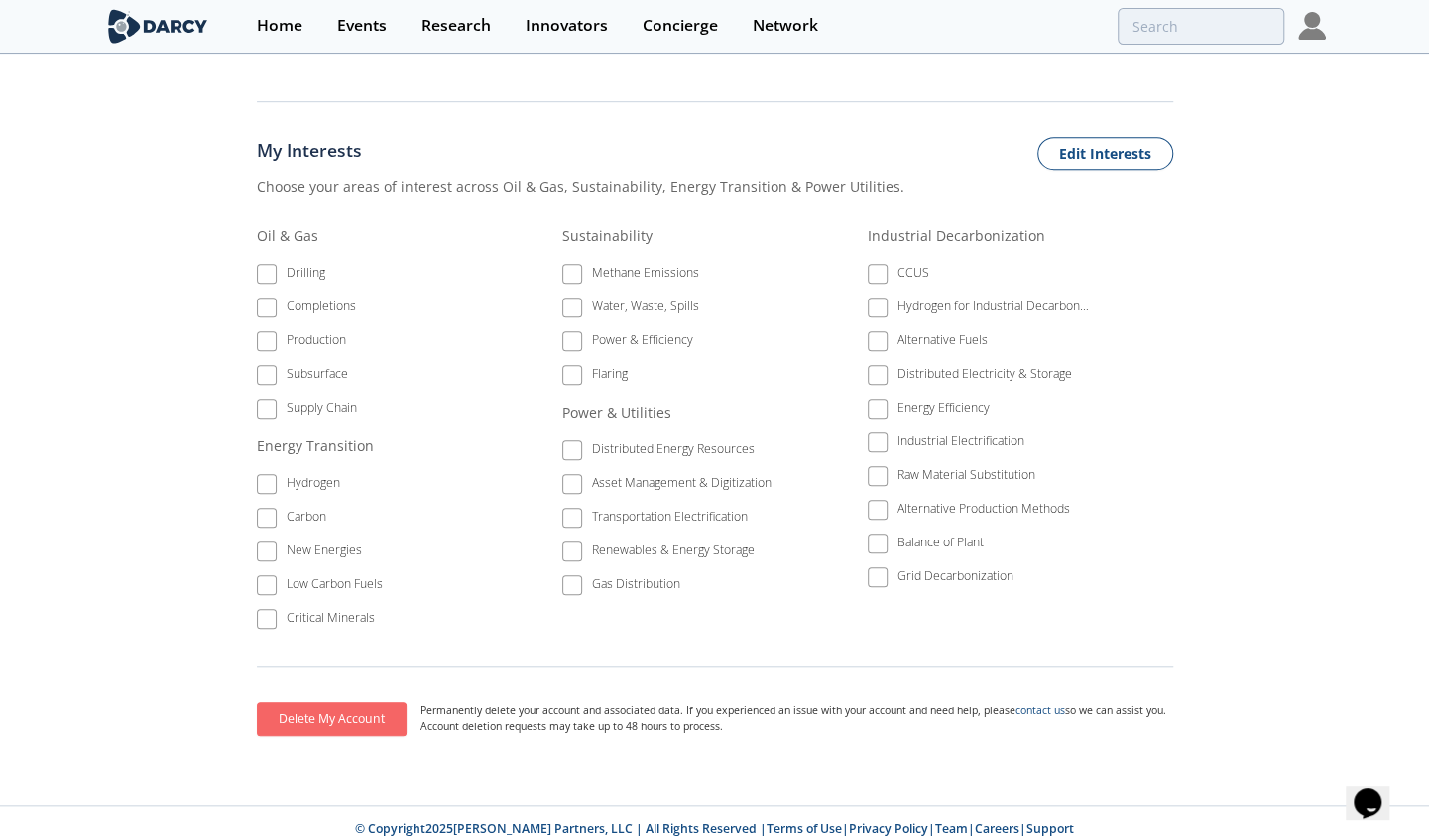
click at [365, 715] on button "Delete My Account" at bounding box center [331, 719] width 150 height 34
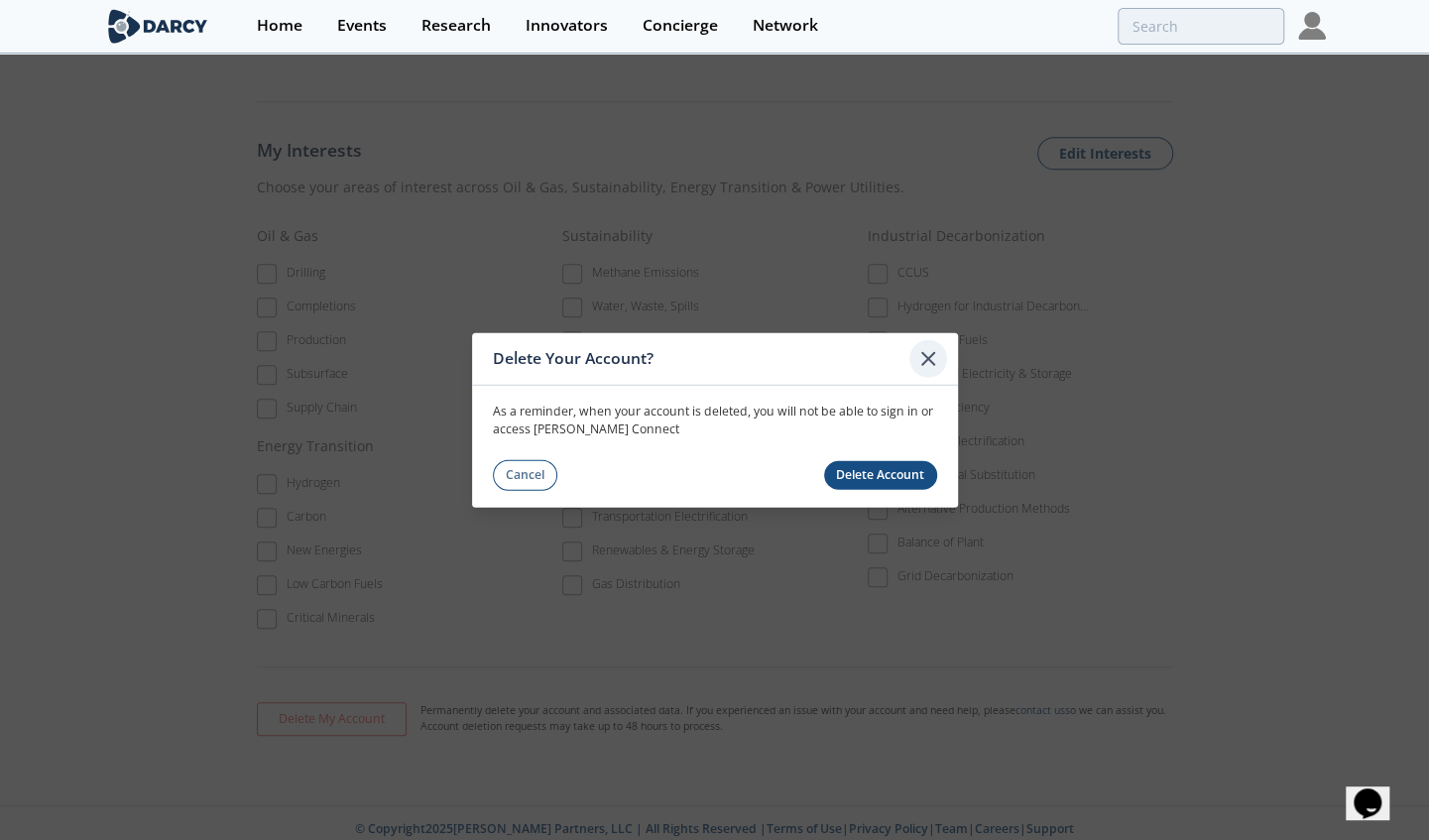
click at [936, 350] on div at bounding box center [928, 358] width 38 height 38
